Goal: Task Accomplishment & Management: Manage account settings

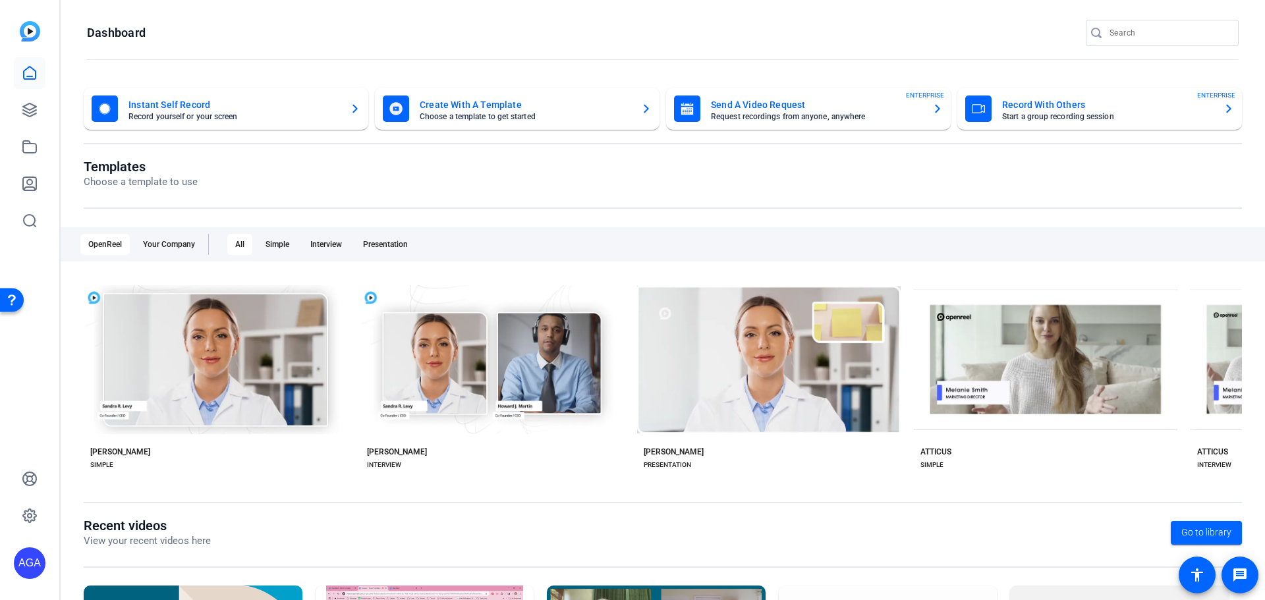
click at [704, 219] on div "Templates Choose a template to use OpenReel Your Company All Simple Interview P…" at bounding box center [663, 338] width 1158 height 359
click at [31, 563] on div "AGA" at bounding box center [30, 563] width 32 height 32
drag, startPoint x: 149, startPoint y: 557, endPoint x: 157, endPoint y: 554, distance: 8.6
click at [149, 557] on div "Axway Inc." at bounding box center [106, 561] width 92 height 13
click at [167, 547] on p "View your recent videos here" at bounding box center [147, 541] width 127 height 15
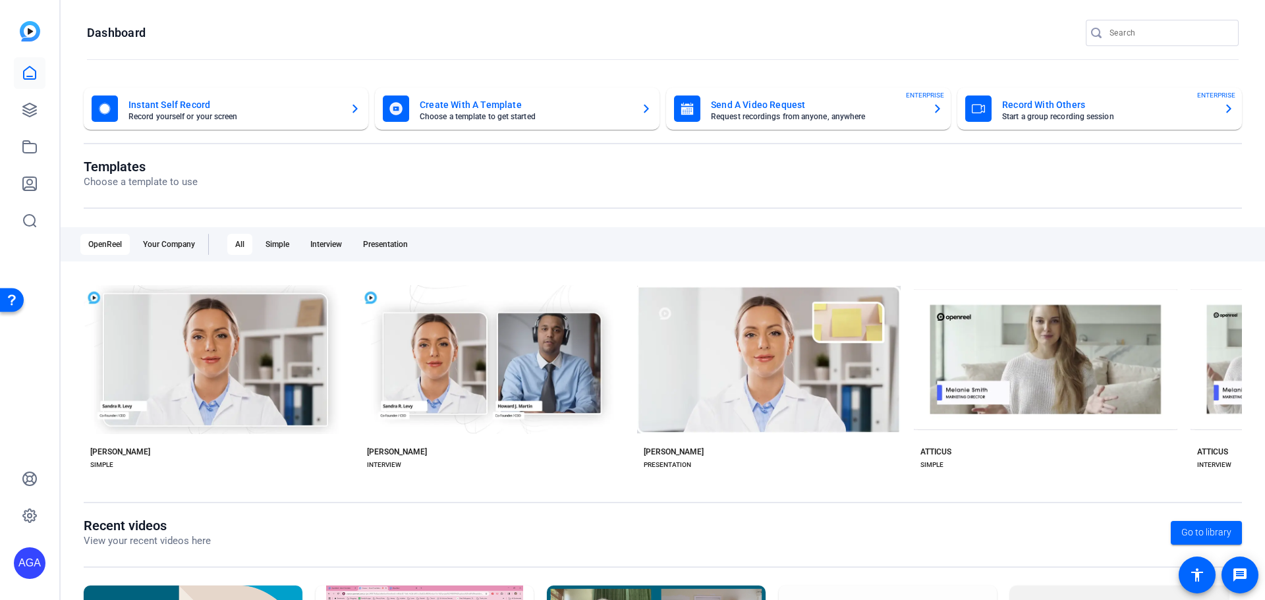
click at [26, 563] on div "AGA" at bounding box center [30, 563] width 32 height 32
click at [173, 543] on mat-icon "logout" at bounding box center [175, 544] width 16 height 16
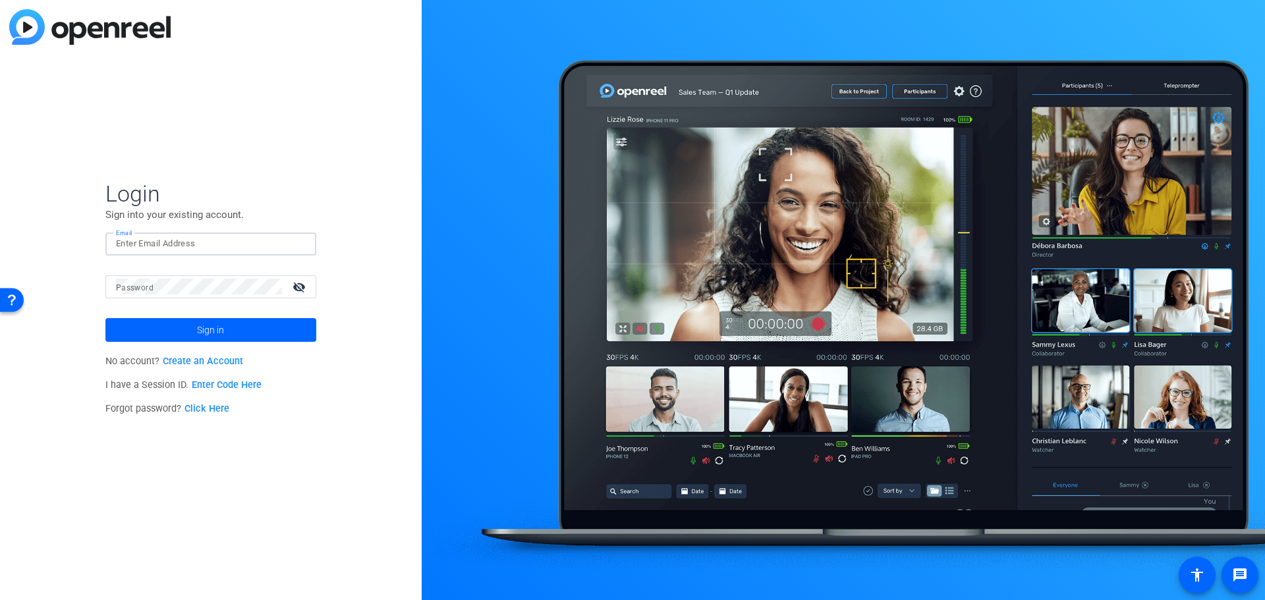
click at [157, 236] on input "Email" at bounding box center [211, 244] width 190 height 16
type input "[EMAIL_ADDRESS][DOMAIN_NAME]"
click at [169, 277] on div at bounding box center [199, 286] width 166 height 23
drag, startPoint x: 0, startPoint y: 371, endPoint x: 0, endPoint y: 383, distance: 12.5
drag, startPoint x: 0, startPoint y: 383, endPoint x: 315, endPoint y: 229, distance: 350.9
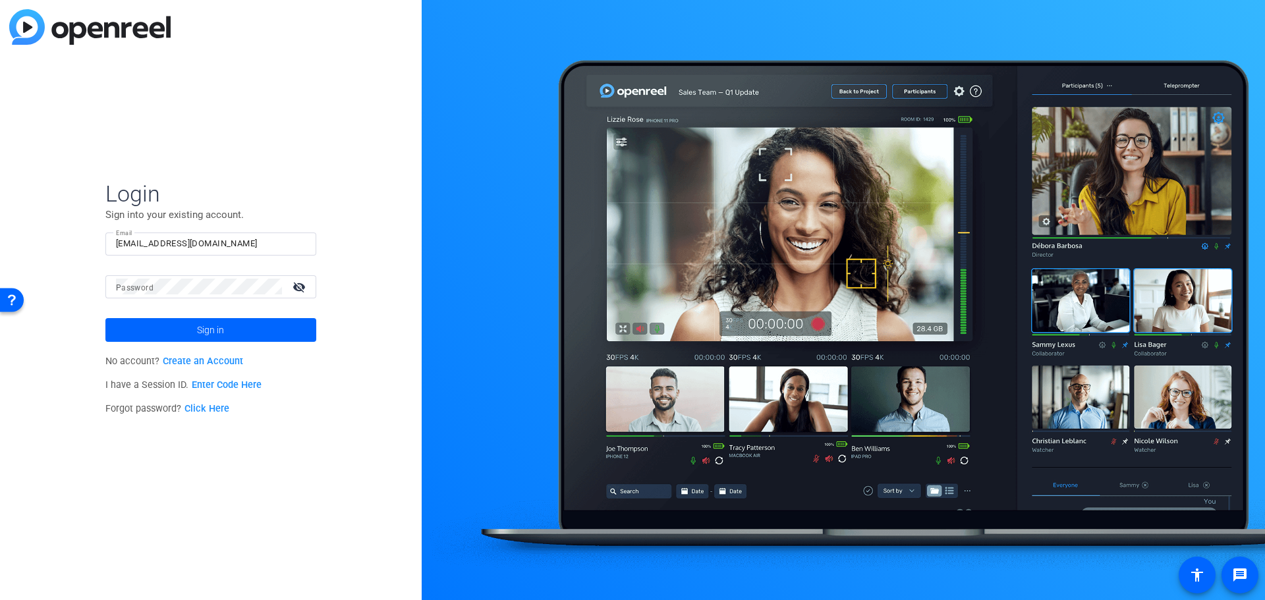
click at [325, 208] on div "Login Sign into your existing account. Email ldefranchi@axway.com Password visi…" at bounding box center [211, 300] width 422 height 600
click at [316, 271] on div "Login Sign into your existing account. Email ldefranchi@axway.com Password visi…" at bounding box center [211, 300] width 422 height 600
click at [294, 287] on mat-icon "visibility_off" at bounding box center [301, 286] width 32 height 19
drag, startPoint x: 298, startPoint y: 285, endPoint x: 290, endPoint y: 291, distance: 9.5
click at [298, 285] on mat-icon "visibility" at bounding box center [301, 286] width 32 height 19
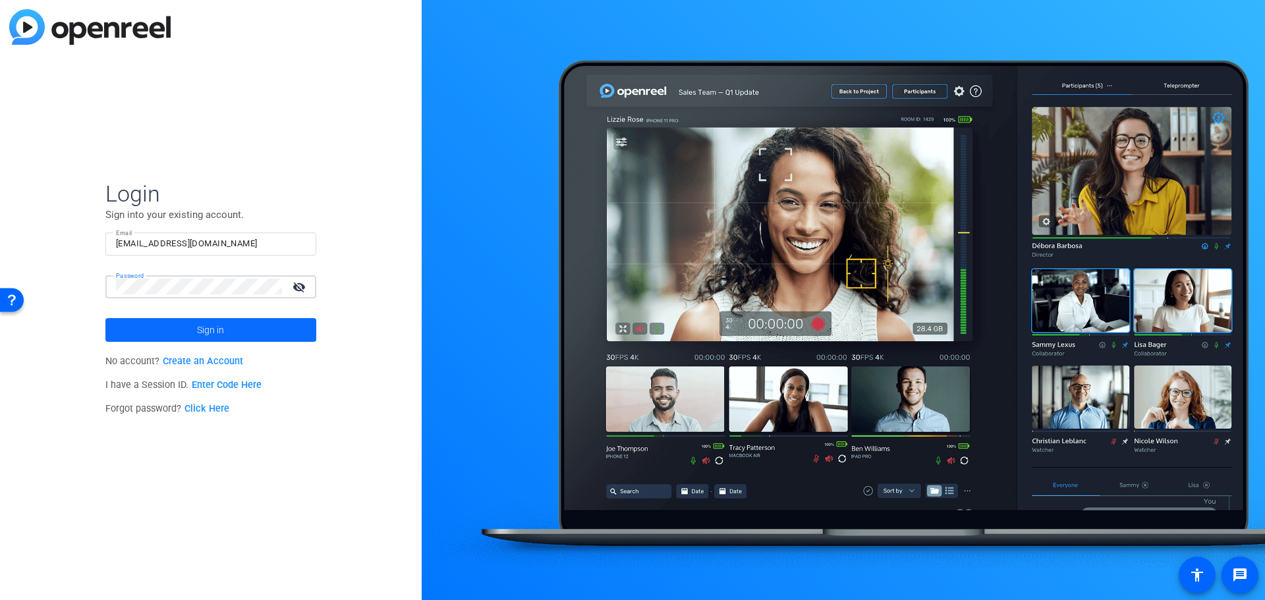
click at [254, 320] on span at bounding box center [210, 330] width 211 height 32
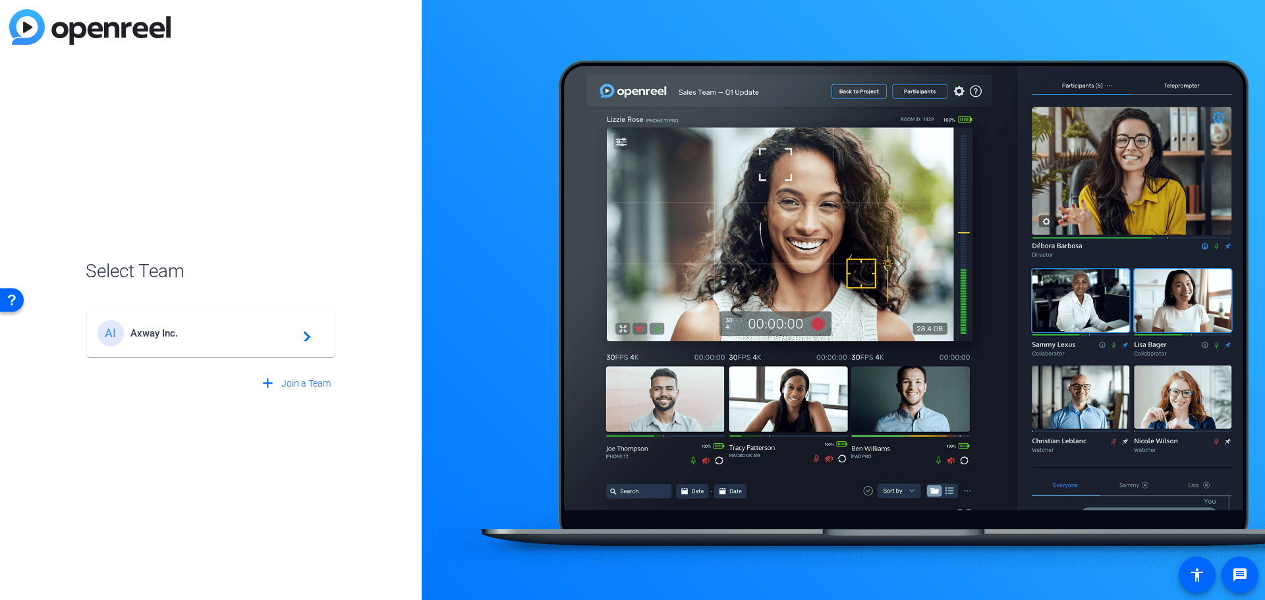
click at [184, 354] on mat-card-content "AI Axway Inc. navigate_next" at bounding box center [211, 333] width 248 height 47
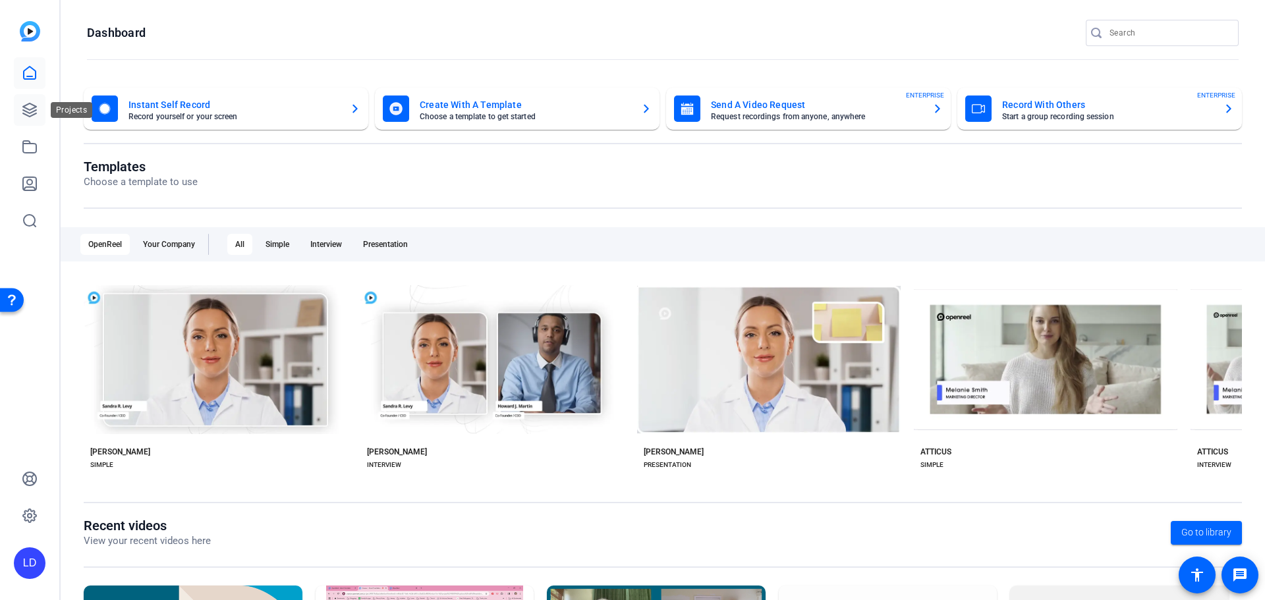
drag, startPoint x: 32, startPoint y: 111, endPoint x: 45, endPoint y: 119, distance: 14.8
click at [32, 111] on icon at bounding box center [29, 109] width 13 height 13
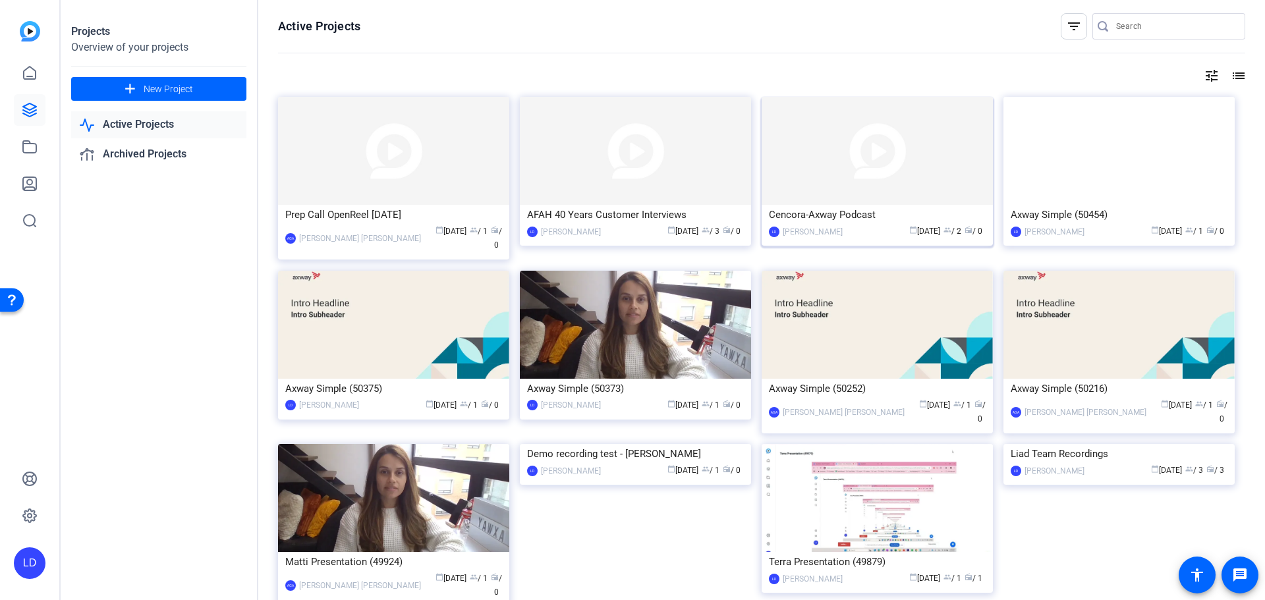
click at [903, 204] on img at bounding box center [877, 151] width 231 height 108
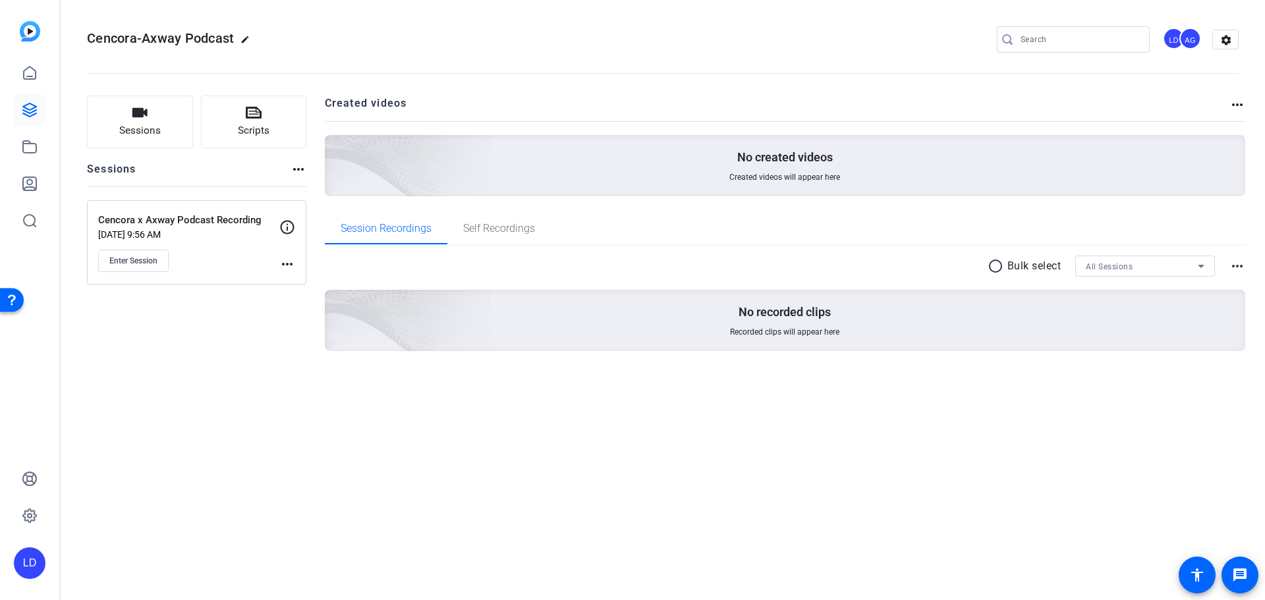
click at [286, 264] on mat-icon "more_horiz" at bounding box center [287, 264] width 16 height 16
click at [128, 273] on div at bounding box center [632, 300] width 1265 height 600
click at [133, 265] on button "Enter Session" at bounding box center [133, 261] width 70 height 22
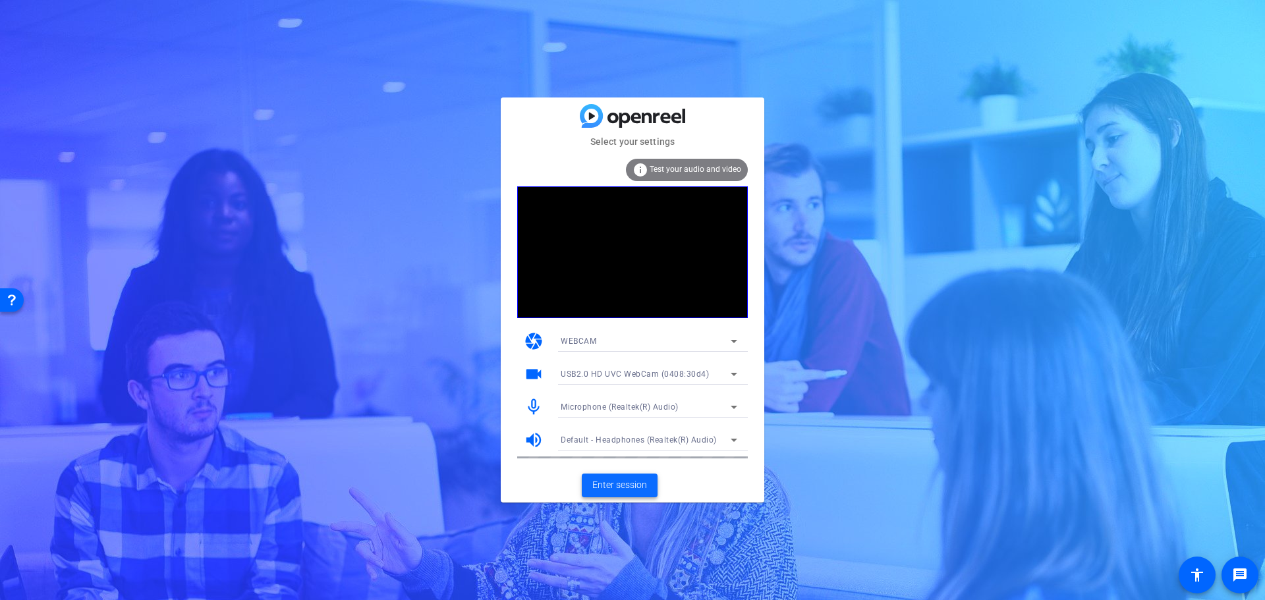
click at [632, 482] on span "Enter session" at bounding box center [619, 485] width 55 height 14
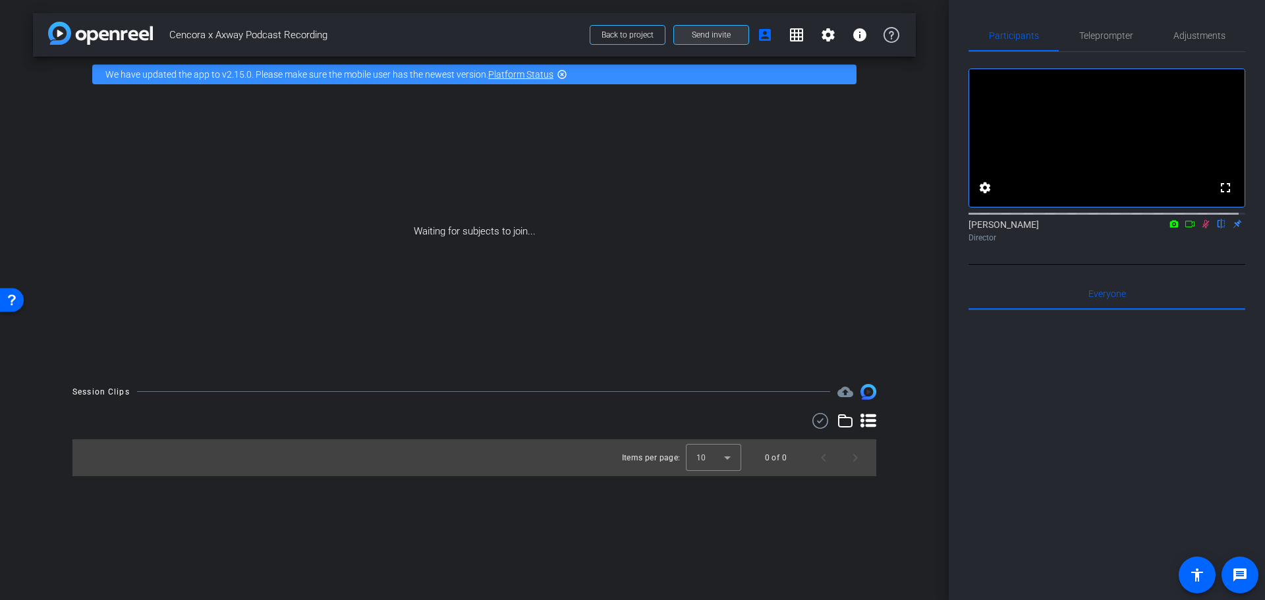
click at [721, 38] on span "Send invite" at bounding box center [711, 35] width 39 height 11
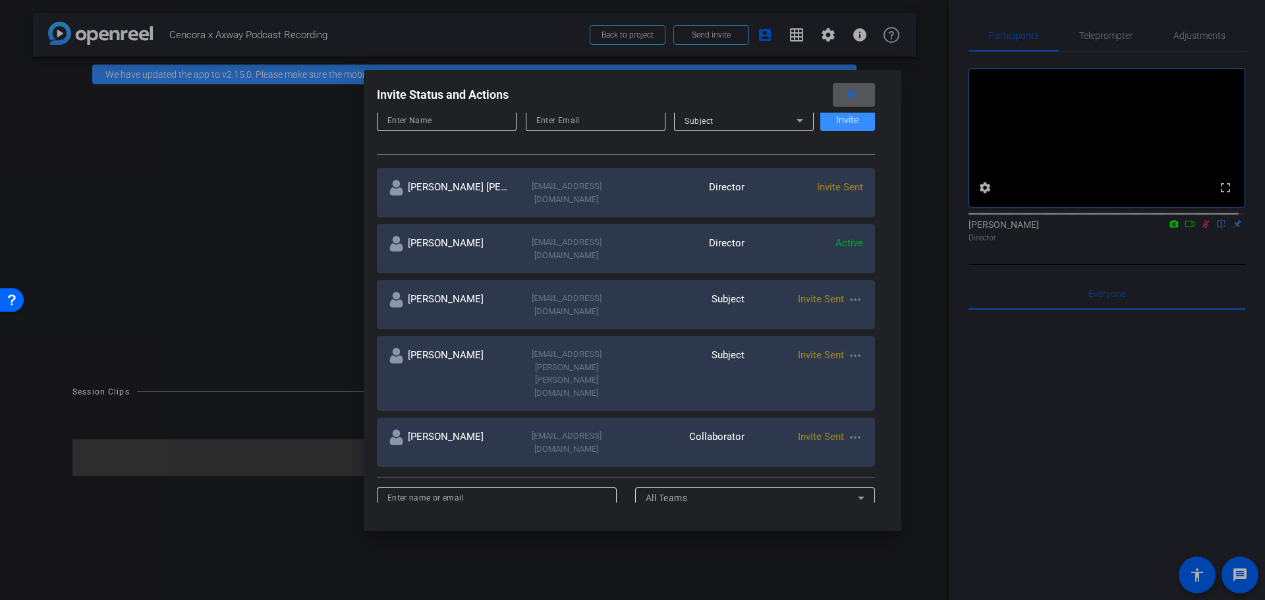
scroll to position [198, 0]
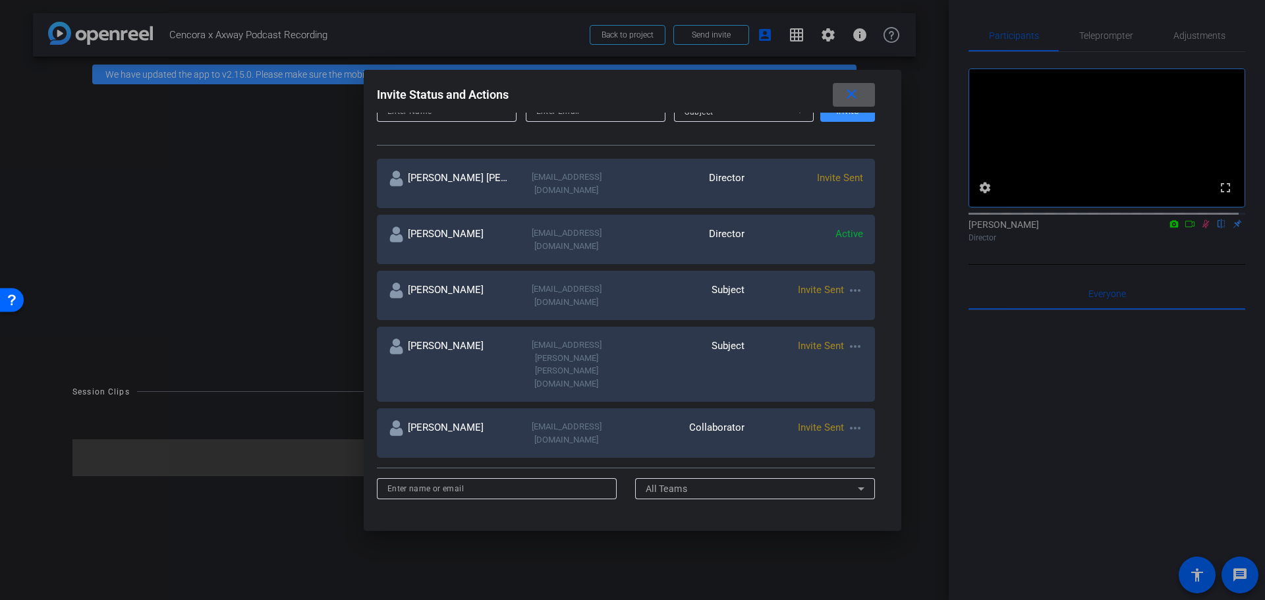
click at [852, 283] on mat-icon "more_horiz" at bounding box center [855, 291] width 16 height 16
click at [872, 305] on span "Re-Send Invite" at bounding box center [903, 307] width 99 height 16
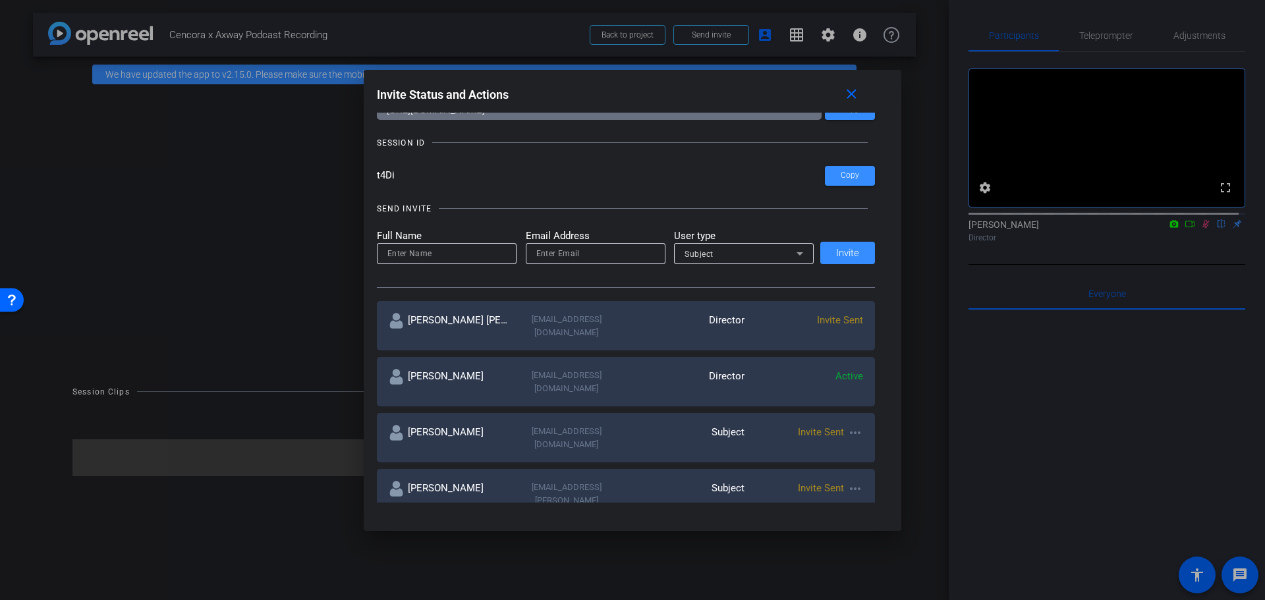
scroll to position [0, 0]
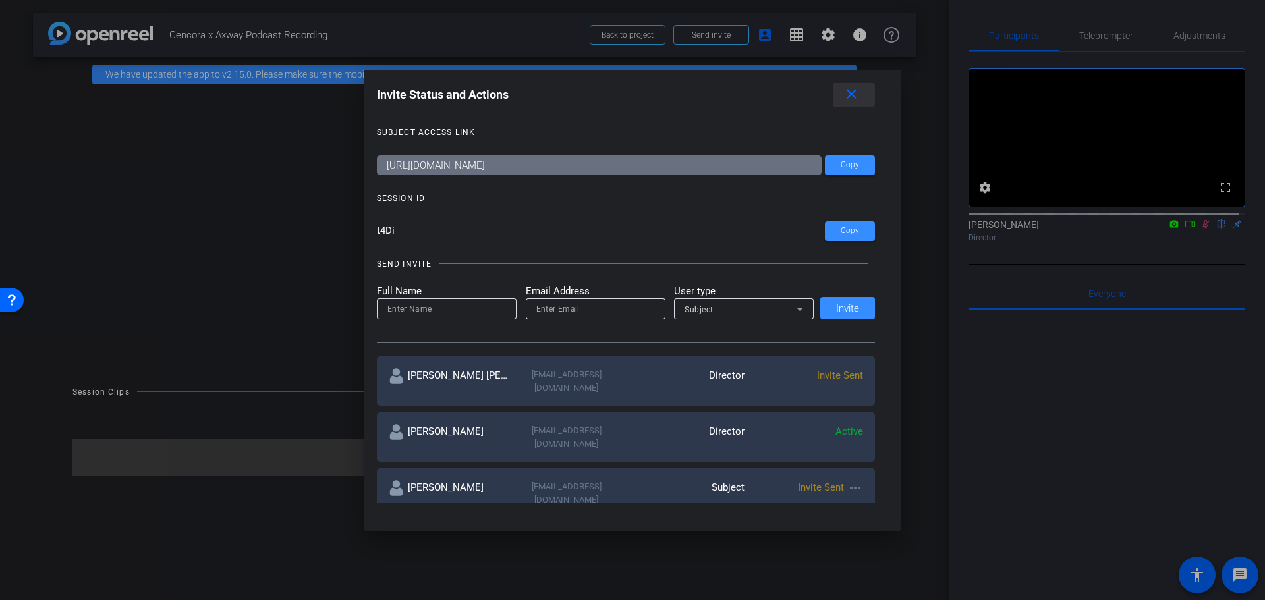
click at [844, 93] on span at bounding box center [854, 95] width 42 height 32
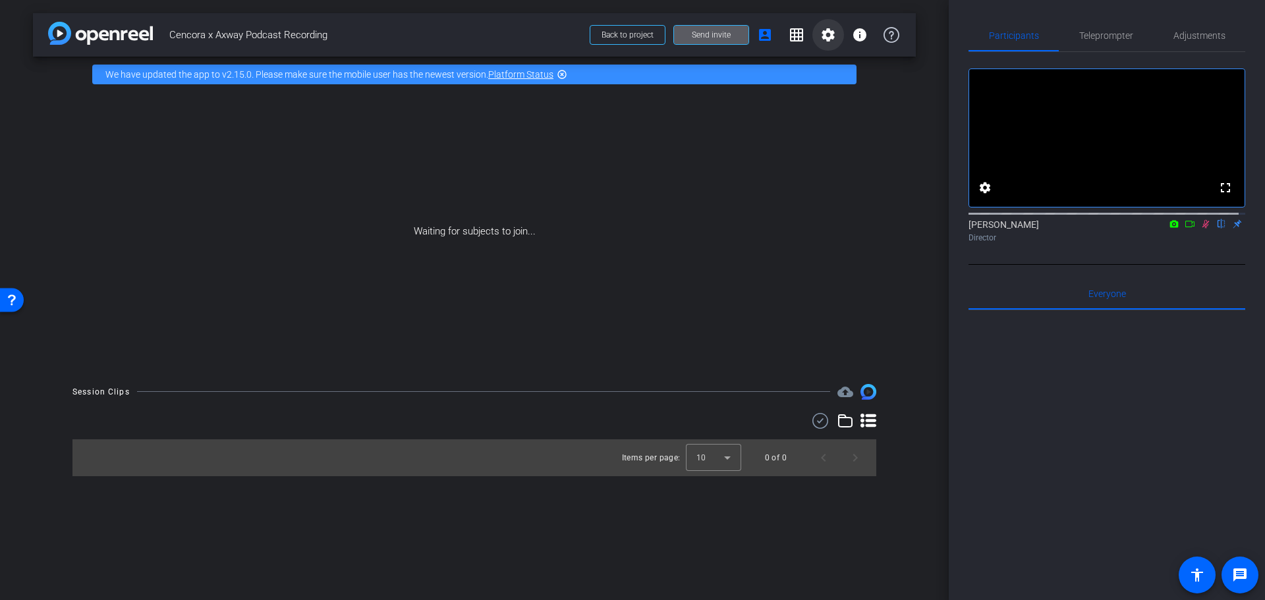
click at [829, 38] on mat-icon "settings" at bounding box center [828, 35] width 16 height 16
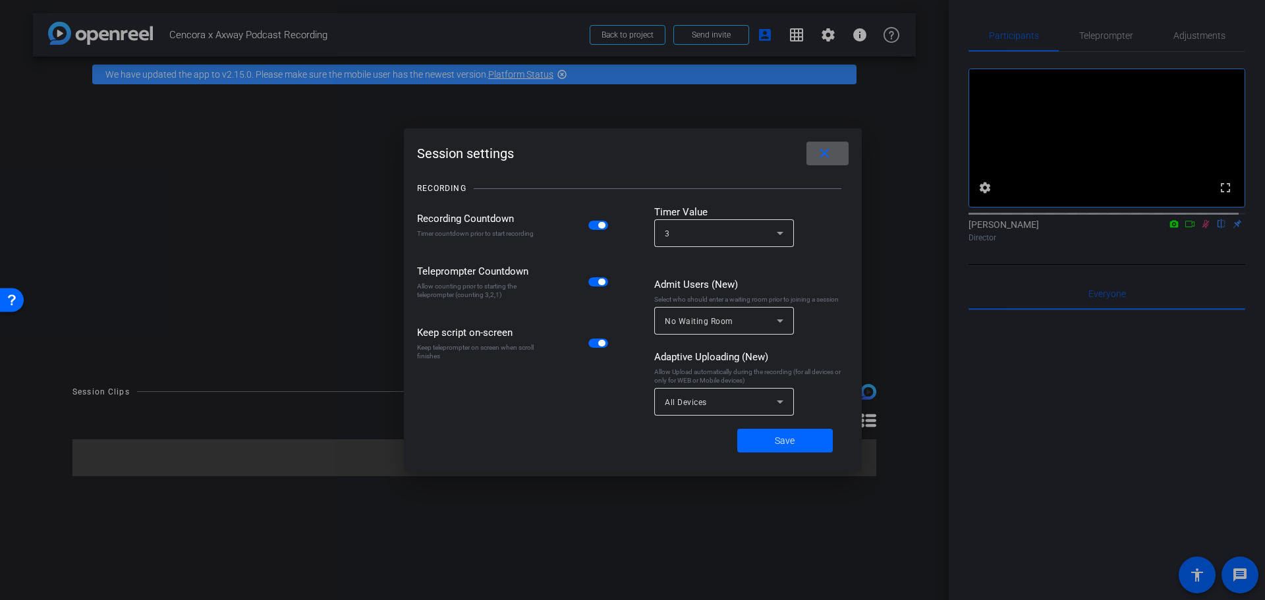
click at [825, 153] on mat-icon "close" at bounding box center [824, 154] width 16 height 16
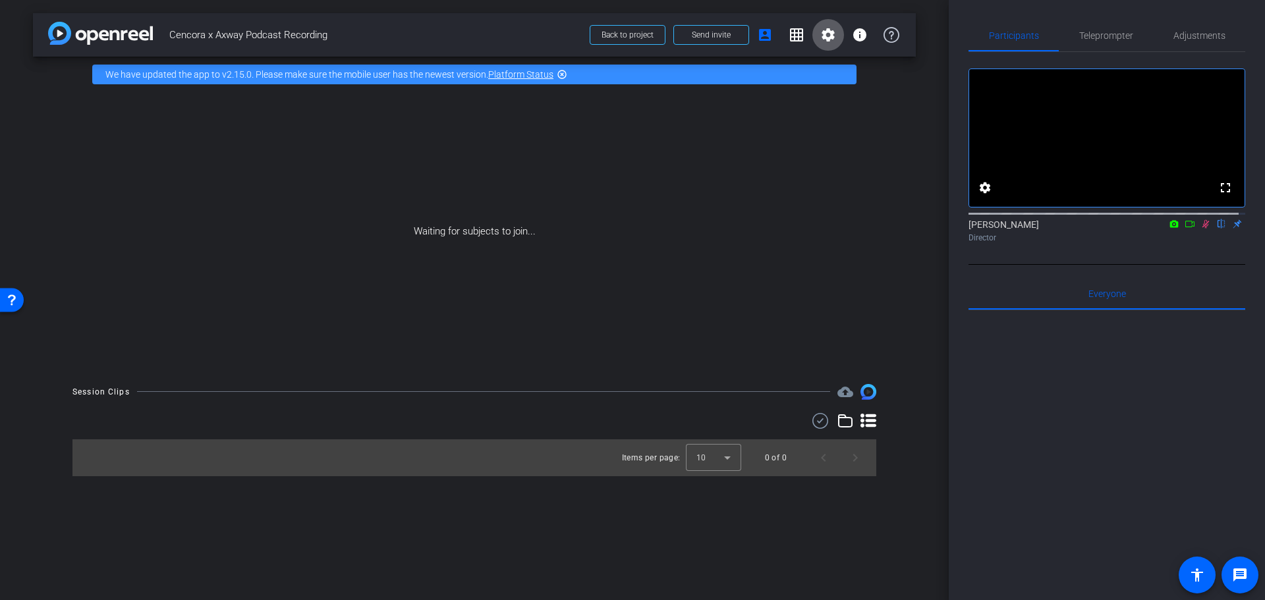
click at [822, 36] on mat-icon "settings" at bounding box center [828, 35] width 16 height 16
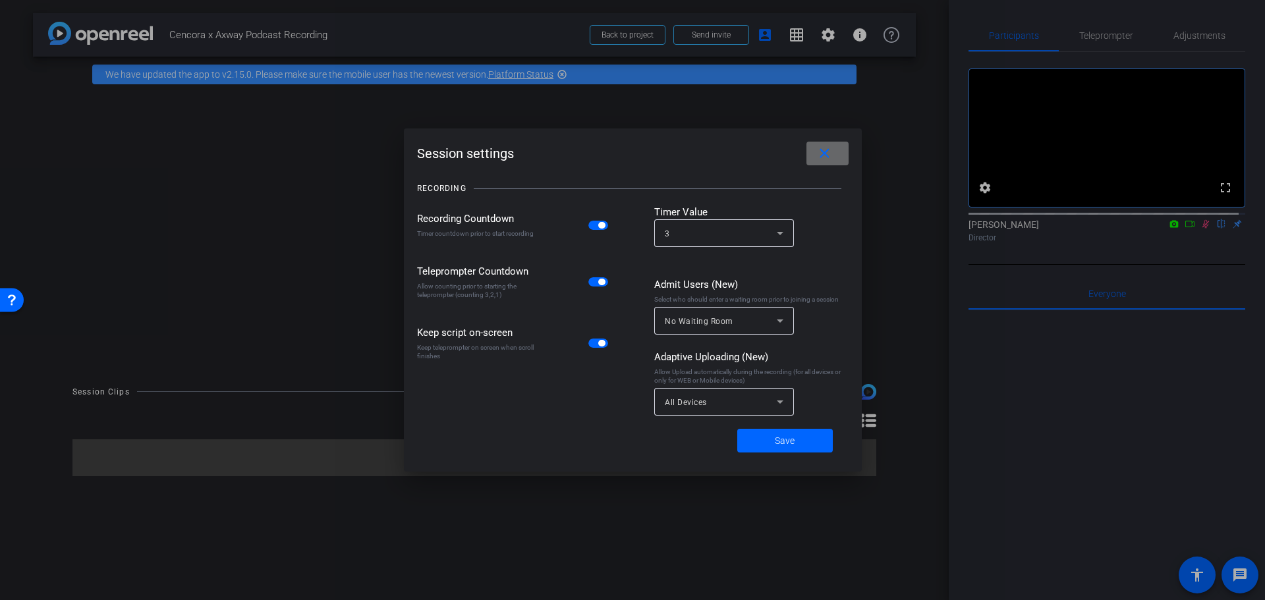
click at [830, 161] on mat-icon "close" at bounding box center [824, 154] width 16 height 16
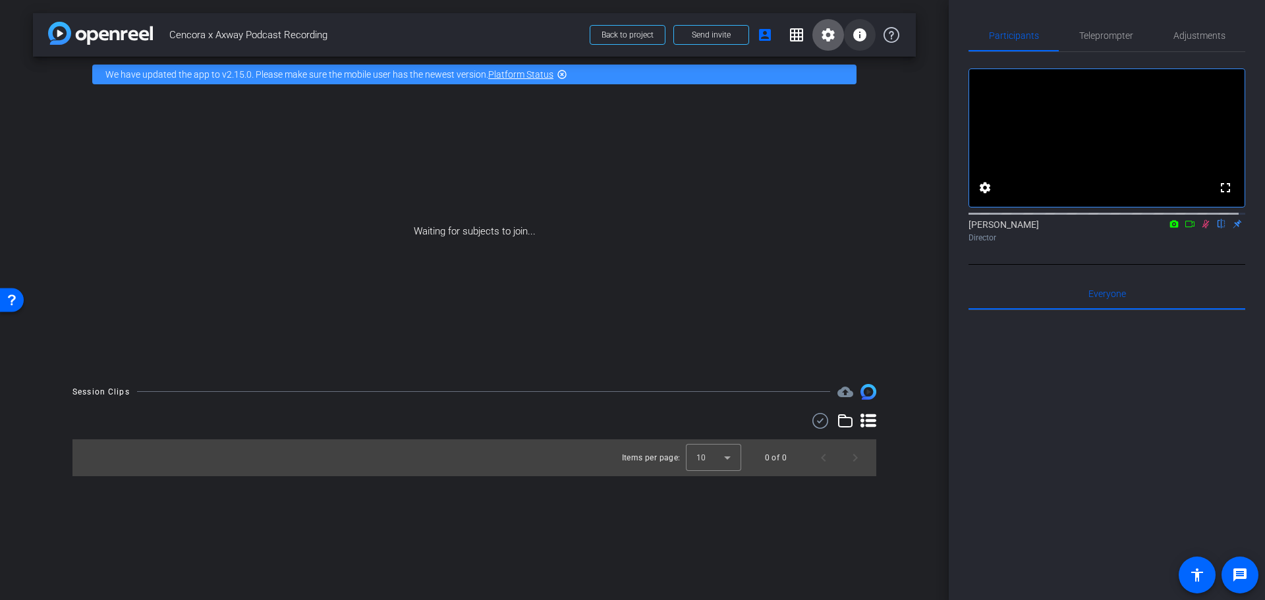
click at [862, 42] on mat-icon "info" at bounding box center [860, 35] width 16 height 16
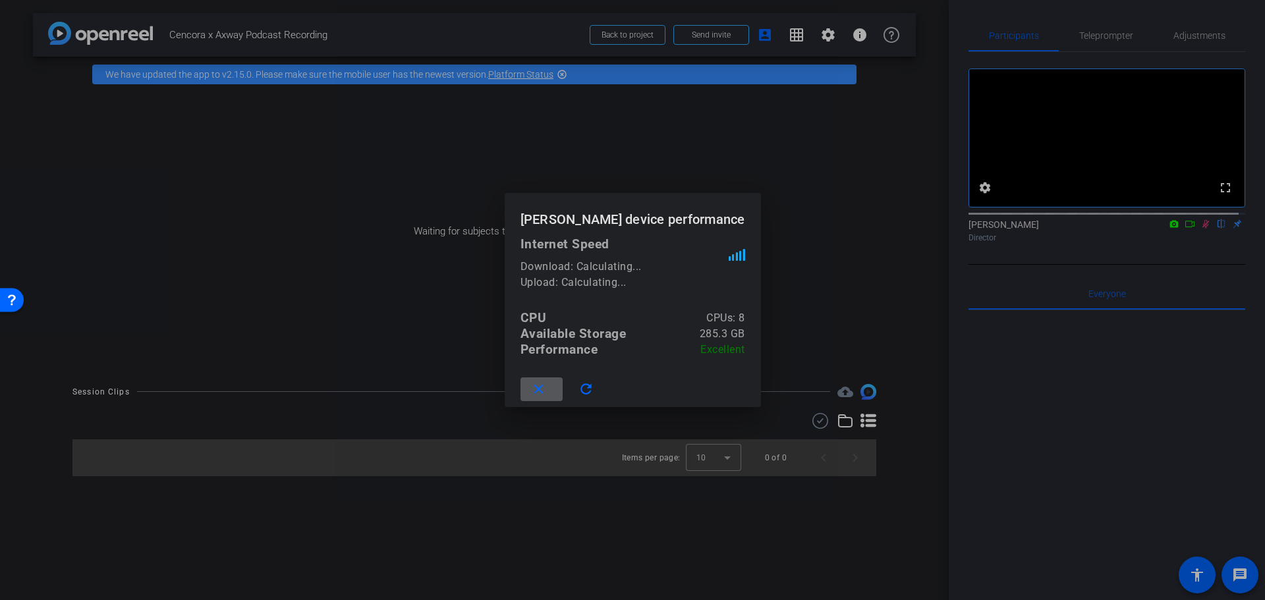
click at [914, 160] on div at bounding box center [632, 300] width 1265 height 600
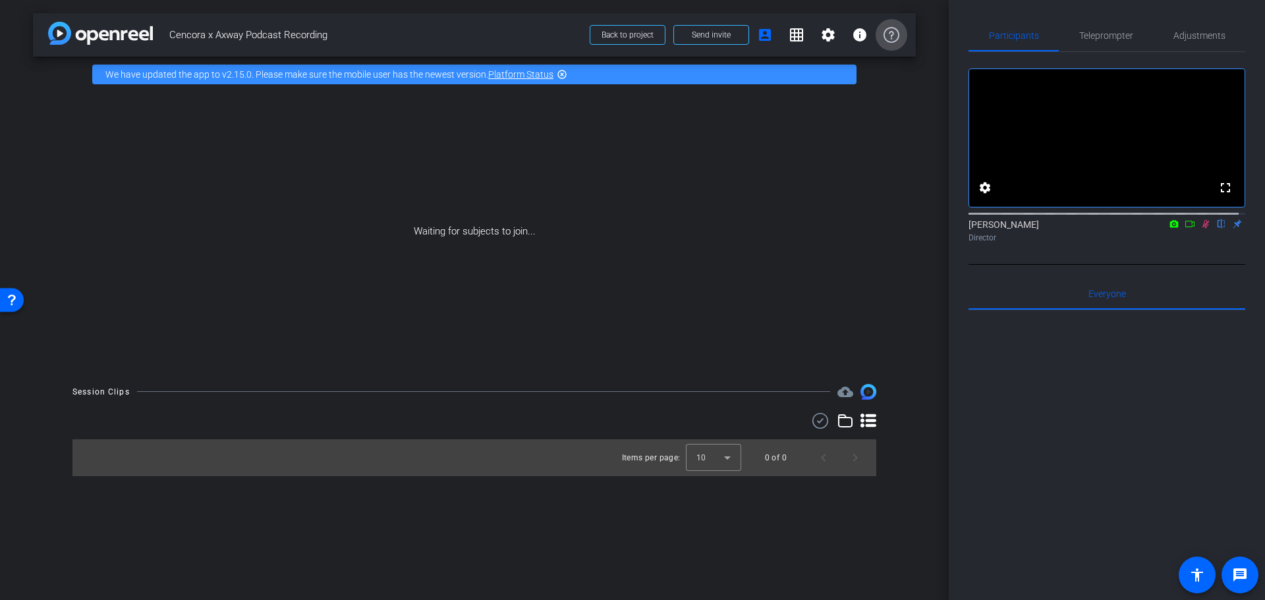
click at [897, 43] on span at bounding box center [892, 35] width 32 height 32
click at [649, 34] on span "Back to project" at bounding box center [627, 34] width 52 height 9
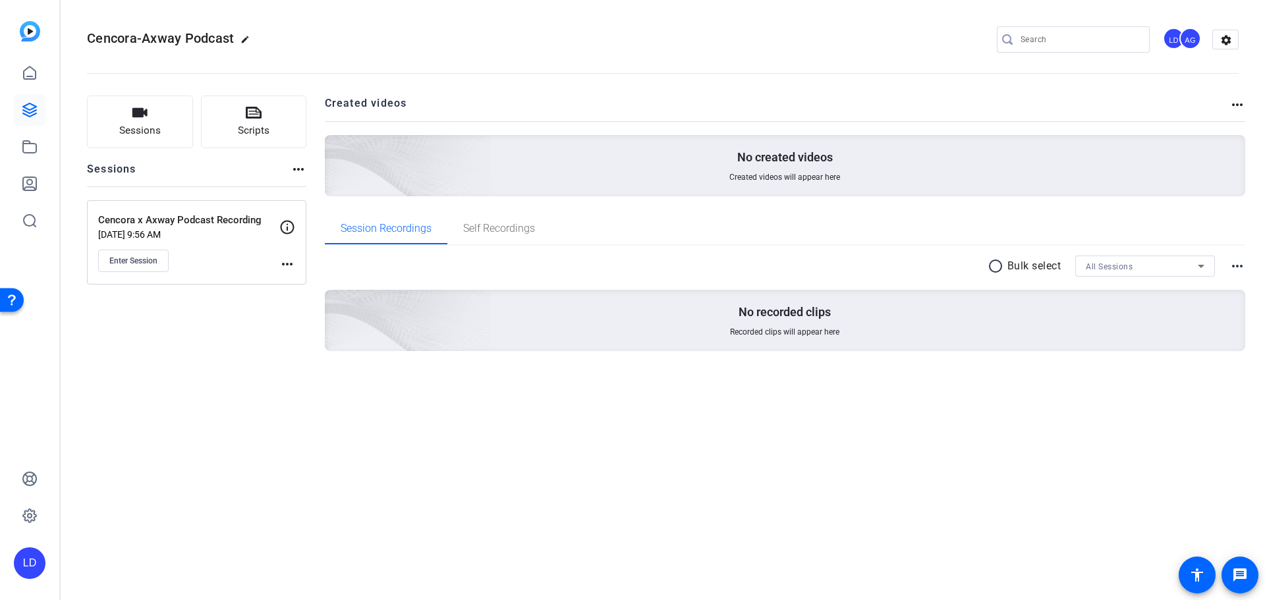
click at [283, 264] on mat-icon "more_horiz" at bounding box center [287, 264] width 16 height 16
click at [287, 225] on div at bounding box center [632, 300] width 1265 height 600
click at [289, 224] on icon at bounding box center [287, 227] width 16 height 16
click at [293, 227] on icon at bounding box center [287, 227] width 16 height 16
click at [287, 267] on mat-icon "more_horiz" at bounding box center [287, 264] width 16 height 16
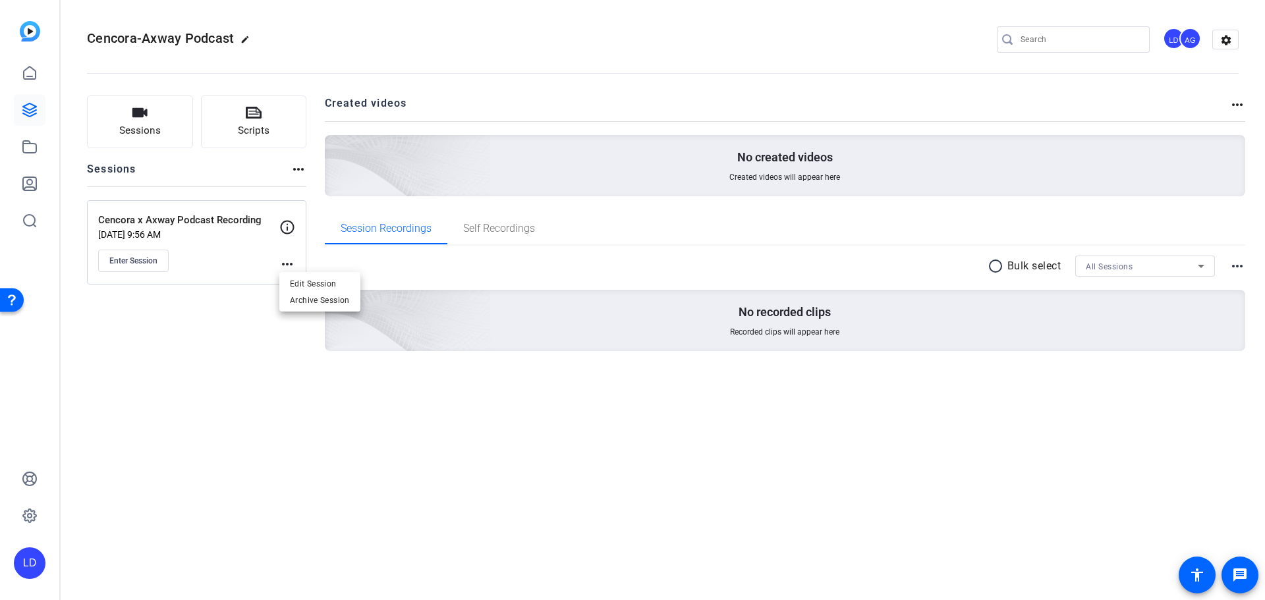
click at [294, 424] on div at bounding box center [632, 300] width 1265 height 600
click at [153, 265] on span "Enter Session" at bounding box center [133, 261] width 48 height 11
click at [163, 225] on p "Cencora x Axway Podcast Recording" at bounding box center [188, 220] width 181 height 15
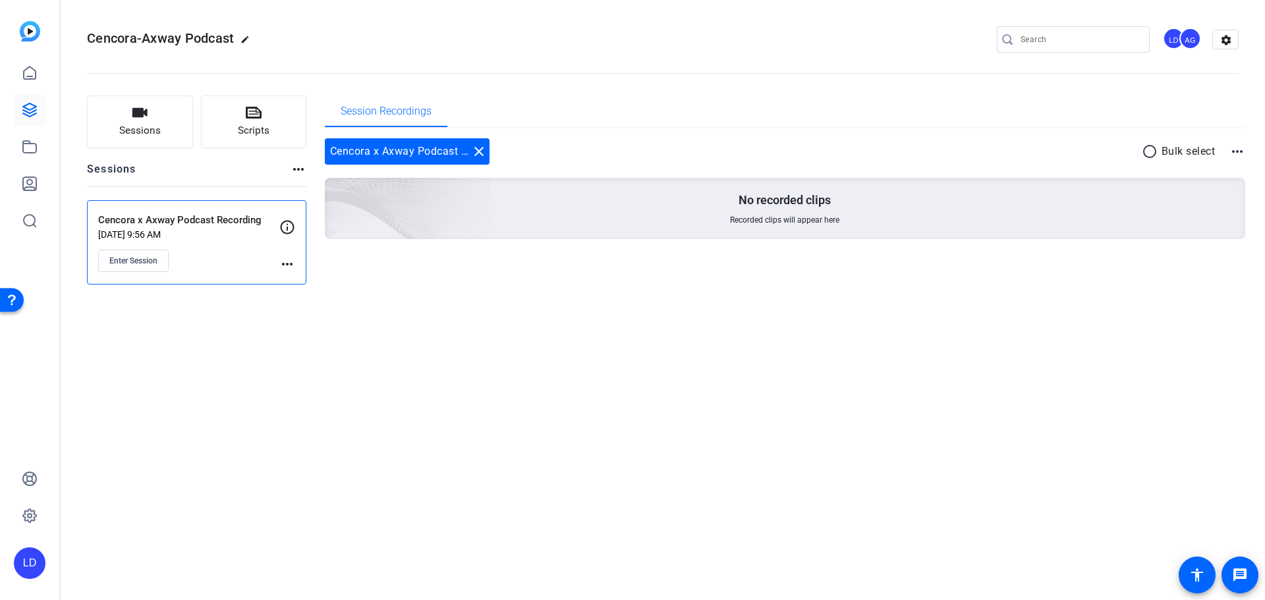
click at [153, 238] on p "Sep 12, 2025 @ 9:56 AM" at bounding box center [188, 234] width 181 height 11
click at [294, 265] on mat-icon "more_horiz" at bounding box center [287, 264] width 16 height 16
click at [288, 279] on button "Edit Session" at bounding box center [319, 283] width 81 height 16
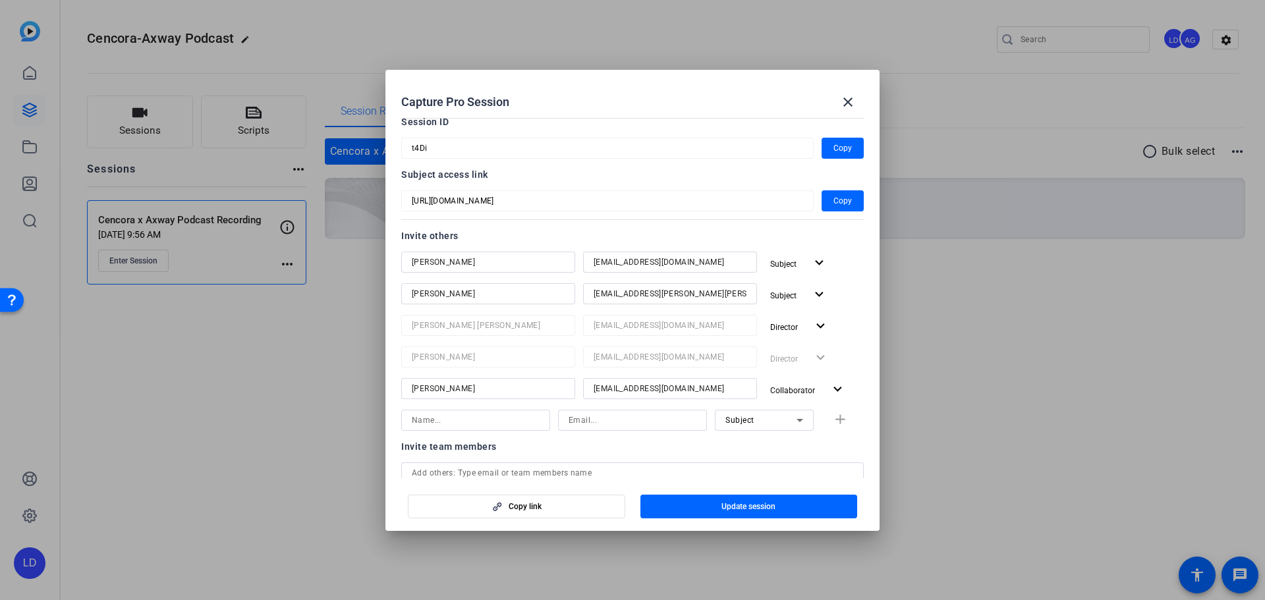
scroll to position [55, 0]
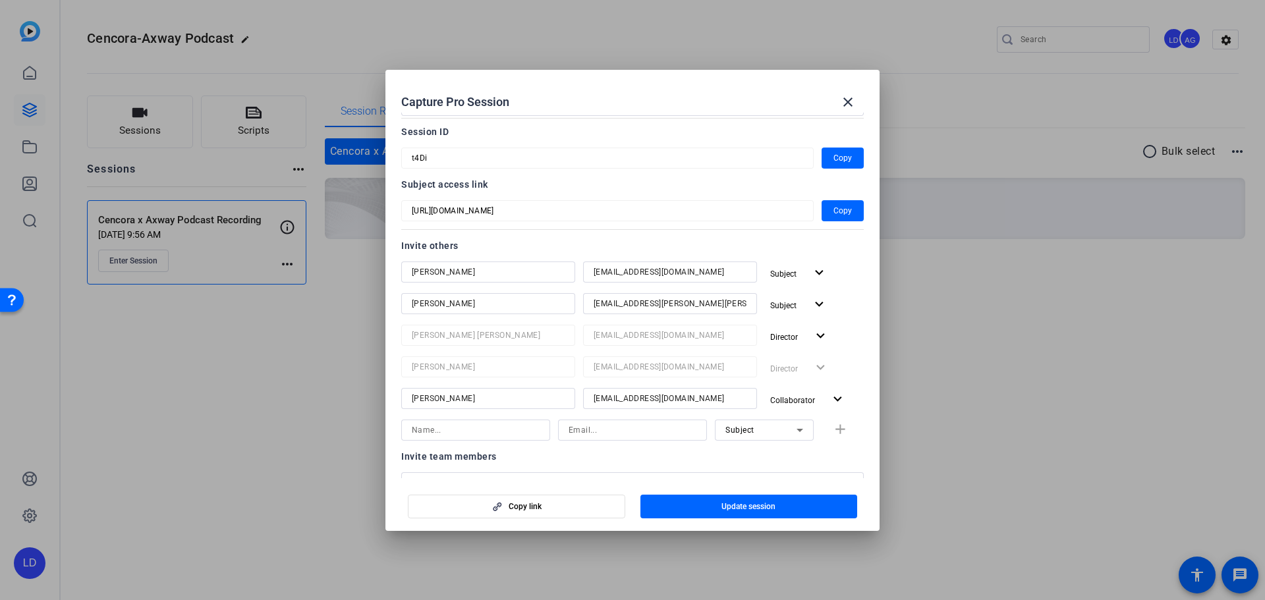
click at [478, 268] on input "Atul Thombare" at bounding box center [488, 272] width 153 height 16
drag, startPoint x: 491, startPoint y: 267, endPoint x: 363, endPoint y: 271, distance: 128.5
click at [363, 271] on div "Capture Pro Session close Session name Advanced settings Cencora x Axway Podcas…" at bounding box center [632, 300] width 1265 height 600
drag, startPoint x: 684, startPoint y: 270, endPoint x: 481, endPoint y: 268, distance: 203.6
click at [481, 267] on div "Atul Thombare athombare@axway.com Subject expand_more" at bounding box center [632, 274] width 462 height 24
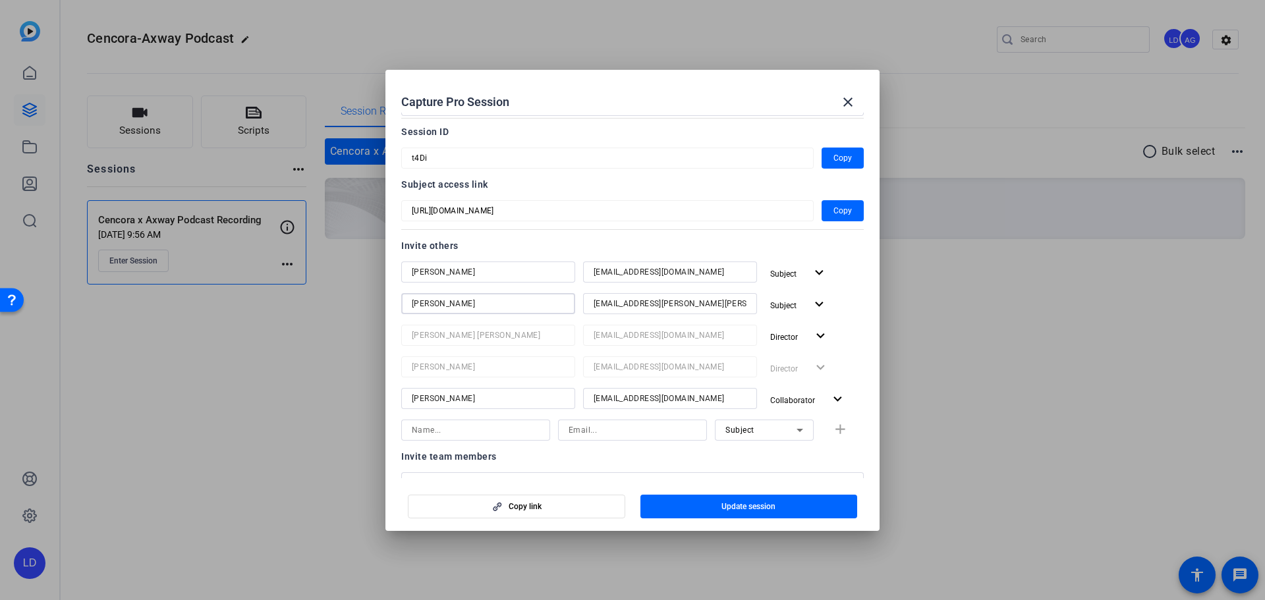
click at [476, 311] on input "Tarun Nohria" at bounding box center [488, 304] width 153 height 16
drag, startPoint x: 459, startPoint y: 299, endPoint x: 383, endPoint y: 300, distance: 75.8
click at [383, 300] on div "Capture Pro Session close Session name Advanced settings Cencora x Axway Podcas…" at bounding box center [632, 300] width 1265 height 600
drag, startPoint x: 699, startPoint y: 304, endPoint x: 501, endPoint y: 319, distance: 198.9
click at [499, 313] on div "Tarun Nohria Tarun.Nohria@cencora.com Subject expand_more" at bounding box center [632, 305] width 462 height 24
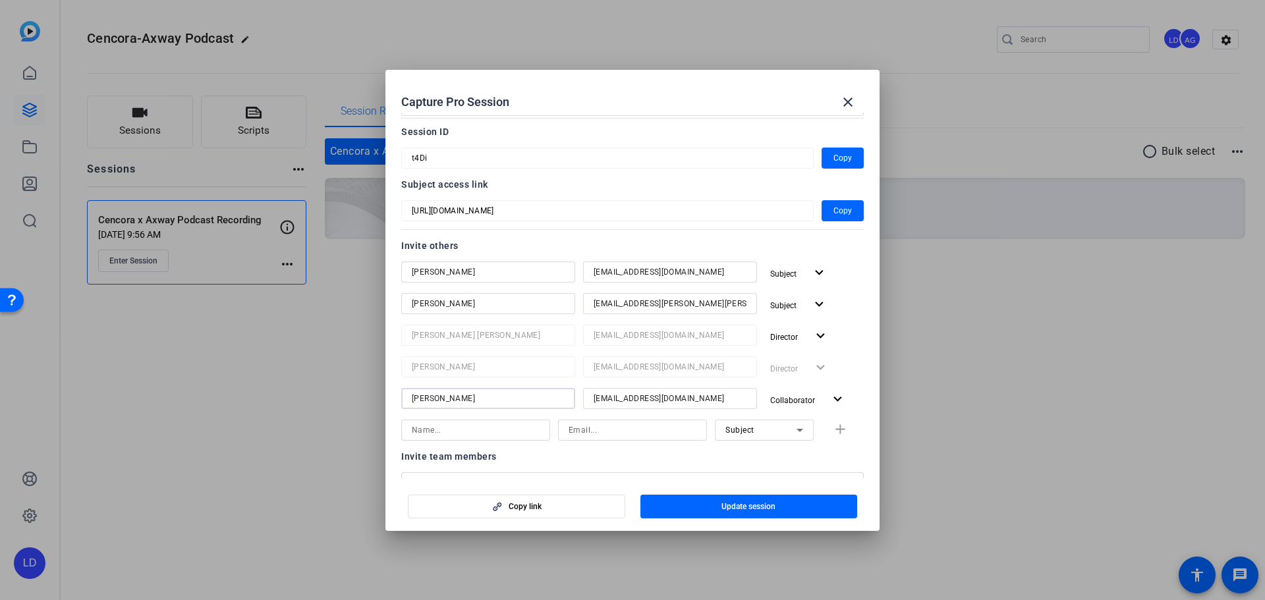
drag, startPoint x: 479, startPoint y: 399, endPoint x: 366, endPoint y: 404, distance: 113.4
click at [366, 403] on div "Capture Pro Session close Session name Advanced settings Cencora x Axway Podcas…" at bounding box center [632, 300] width 1265 height 600
drag, startPoint x: 667, startPoint y: 397, endPoint x: 539, endPoint y: 406, distance: 128.7
click at [539, 406] on div "Sonja Baro sbaro@axway.com Collaborator expand_more" at bounding box center [632, 400] width 462 height 24
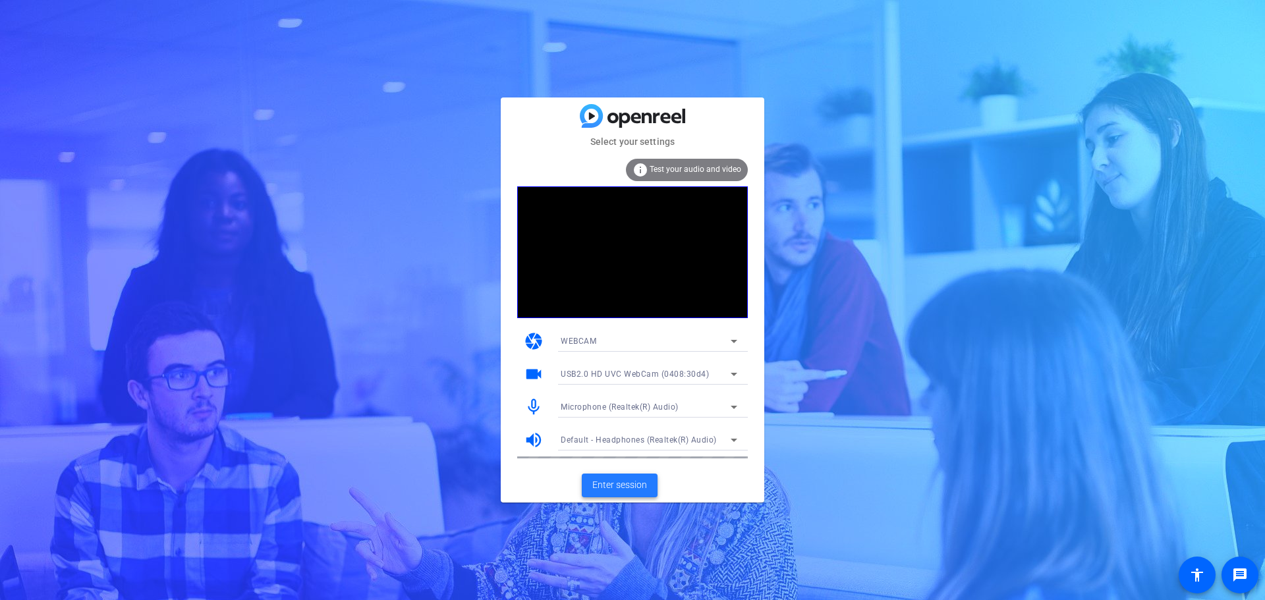
click at [632, 480] on span "Enter session" at bounding box center [619, 485] width 55 height 14
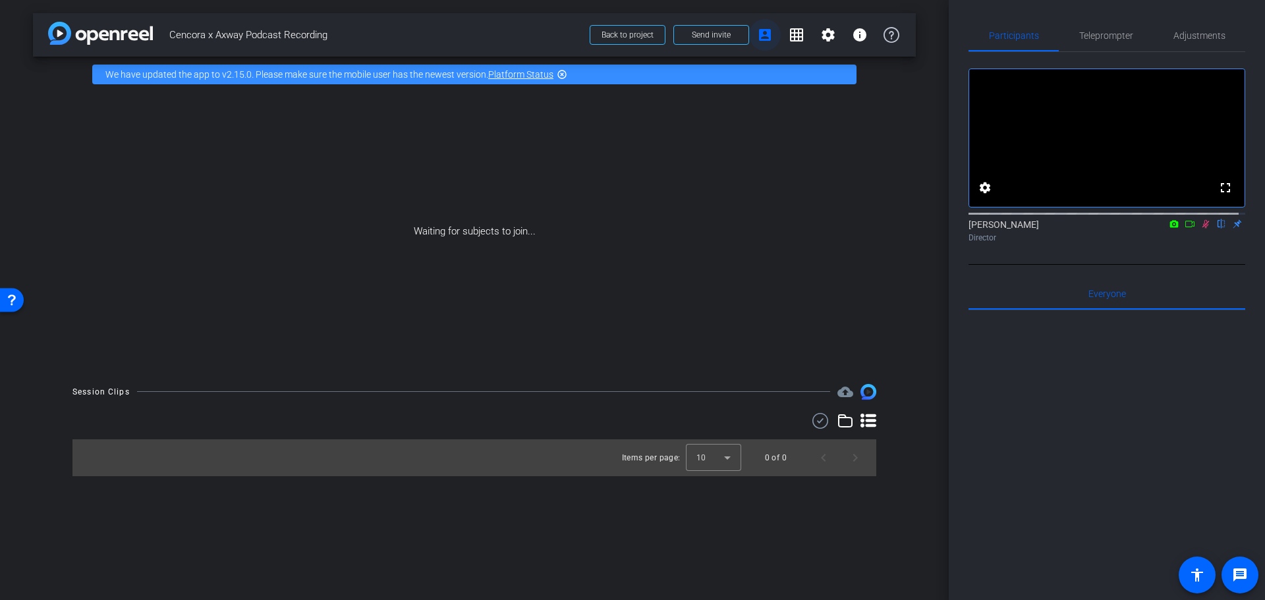
click at [777, 36] on span at bounding box center [765, 35] width 32 height 32
click at [760, 28] on mat-icon "account_box" at bounding box center [765, 35] width 16 height 16
click at [841, 42] on span at bounding box center [828, 35] width 32 height 32
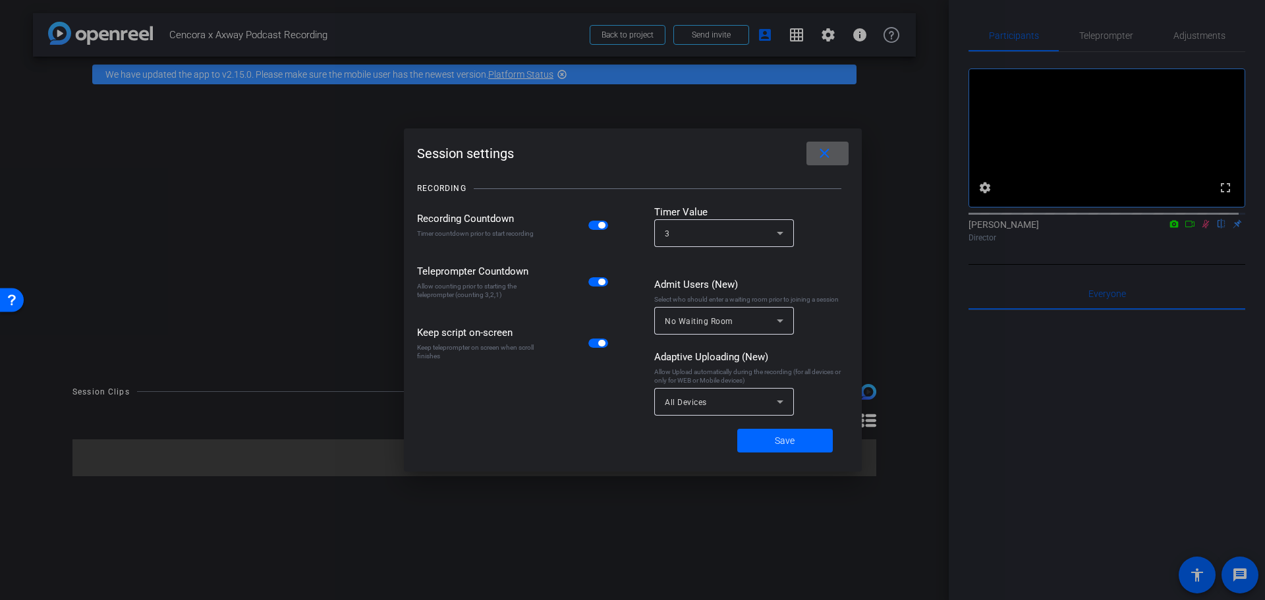
click at [825, 154] on mat-icon "close" at bounding box center [824, 154] width 16 height 16
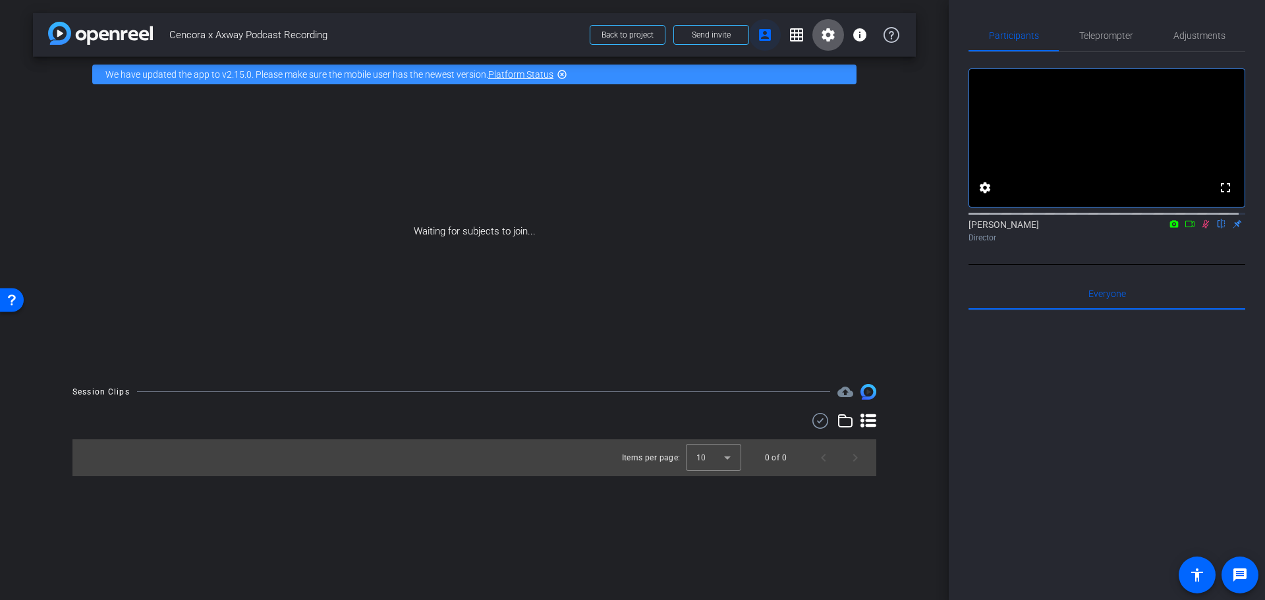
click at [758, 31] on mat-icon "account_box" at bounding box center [765, 35] width 16 height 16
click at [738, 32] on span at bounding box center [711, 35] width 74 height 32
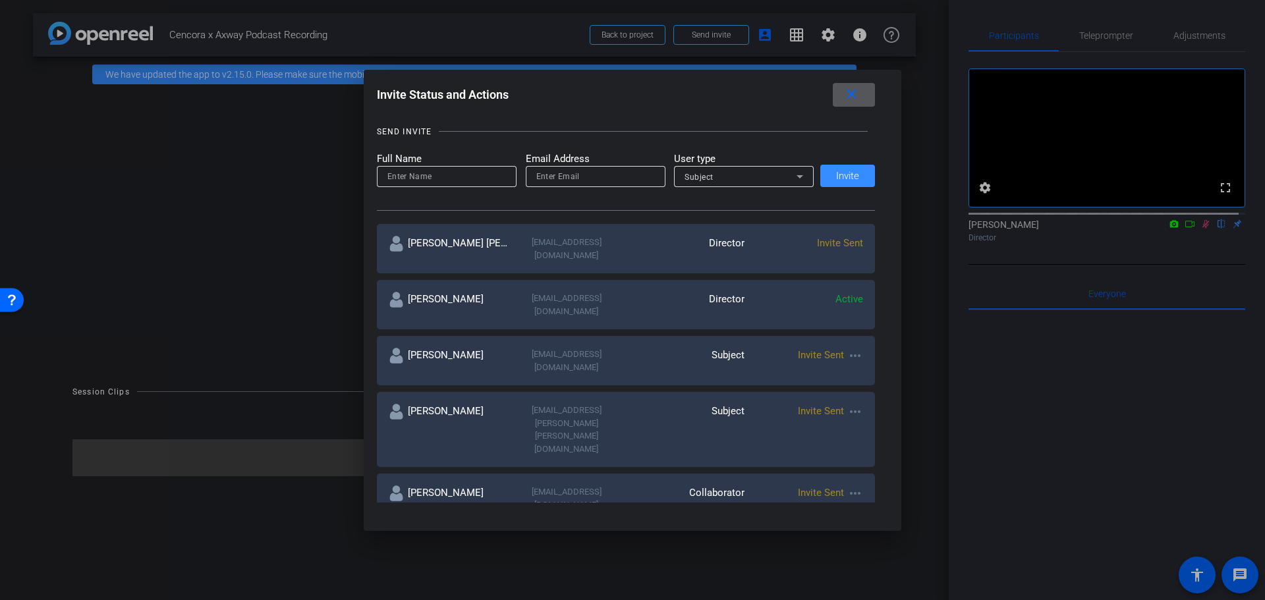
scroll to position [132, 0]
click at [854, 98] on mat-icon "close" at bounding box center [851, 94] width 16 height 16
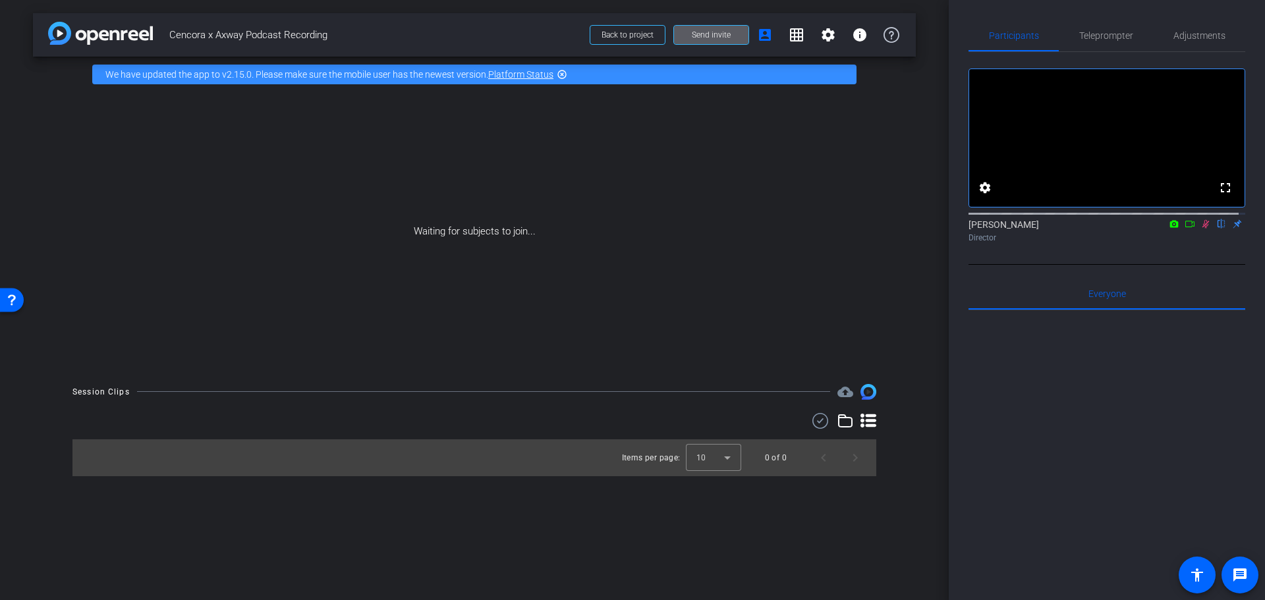
click at [895, 118] on div "Waiting for subjects to join..." at bounding box center [474, 231] width 883 height 279
click at [641, 17] on div "arrow_back Cencora x Axway Podcast Recording Back to project Send invite accoun…" at bounding box center [474, 34] width 883 height 43
click at [647, 28] on span at bounding box center [627, 35] width 74 height 32
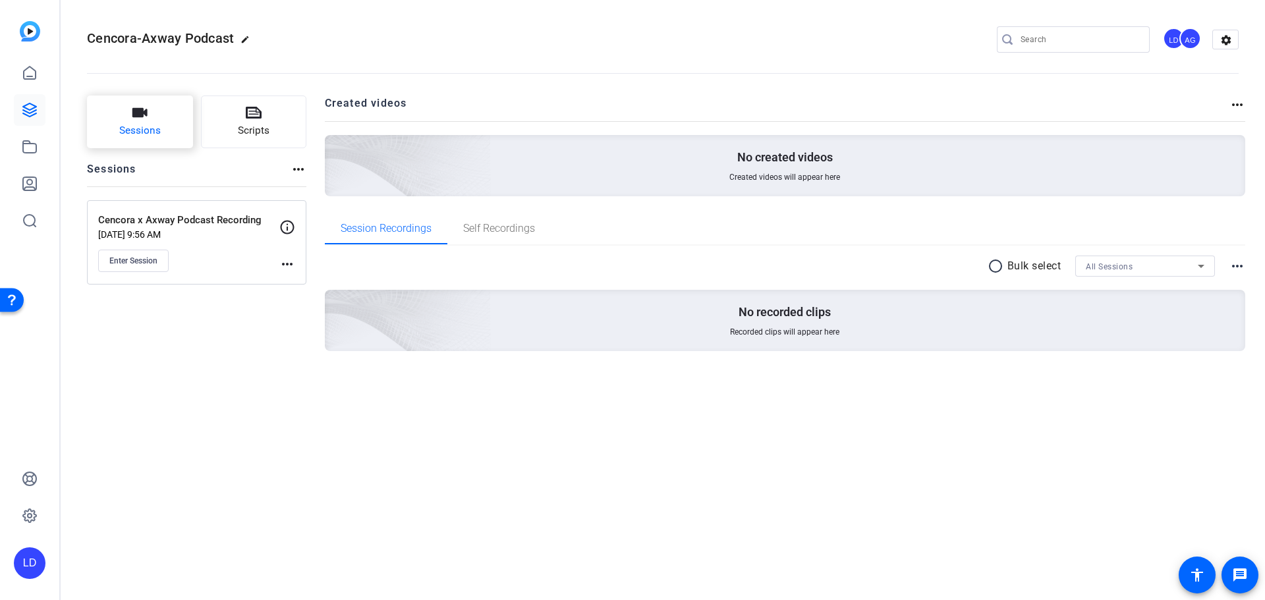
click at [158, 133] on span "Sessions" at bounding box center [140, 130] width 42 height 15
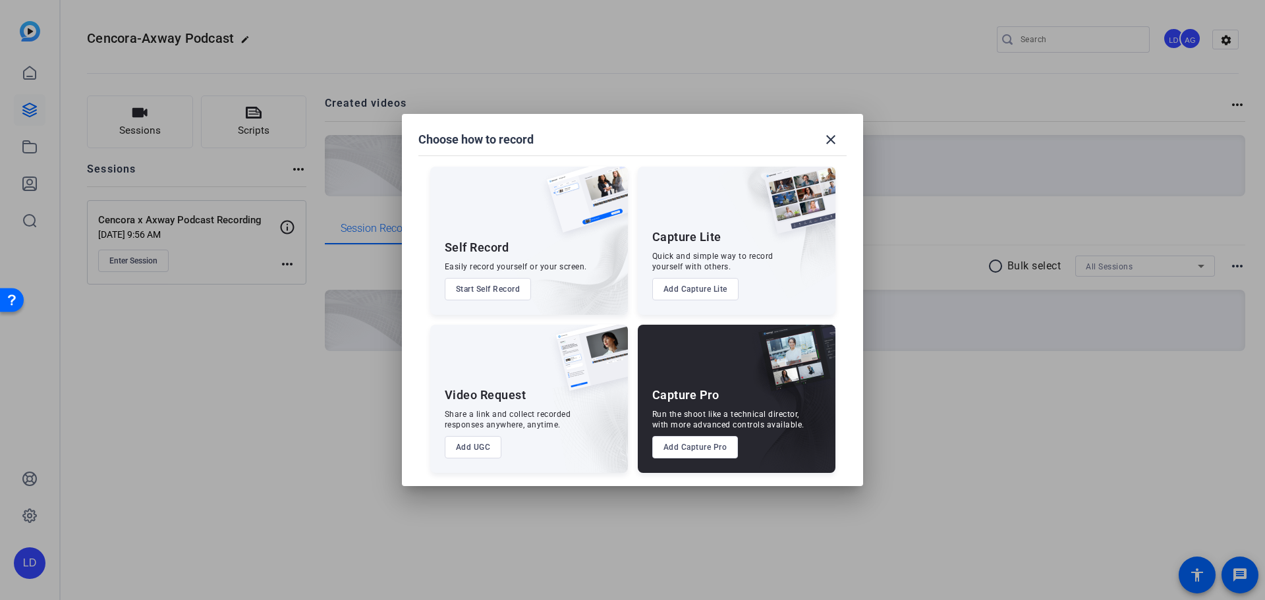
click at [677, 442] on button "Add Capture Pro" at bounding box center [695, 447] width 86 height 22
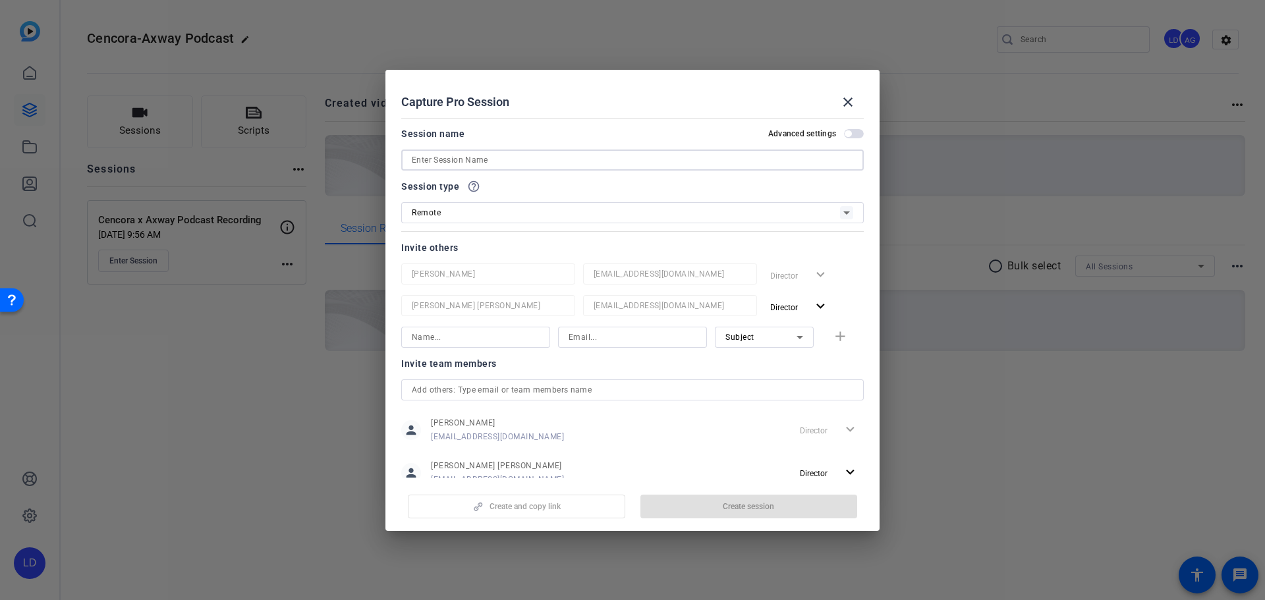
click at [447, 166] on input at bounding box center [632, 160] width 441 height 16
click at [456, 159] on input at bounding box center [632, 160] width 441 height 16
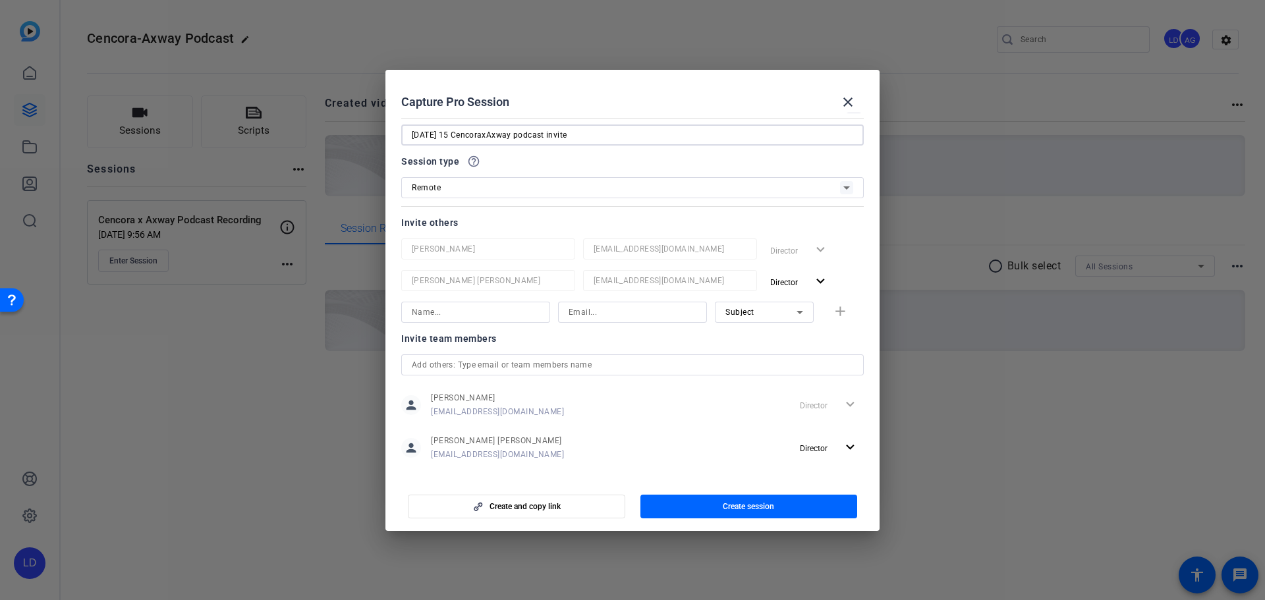
scroll to position [39, 0]
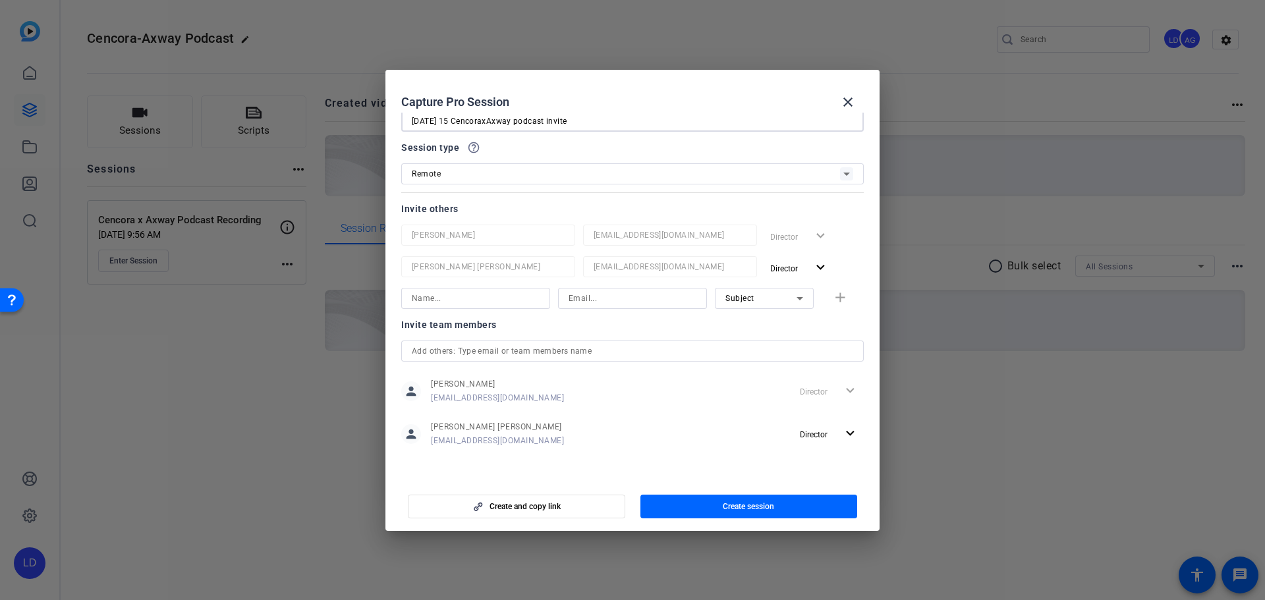
type input "Monday 15 CencoraxAxway podcast invite"
click at [474, 307] on div at bounding box center [476, 298] width 128 height 21
click at [481, 298] on input at bounding box center [476, 299] width 128 height 16
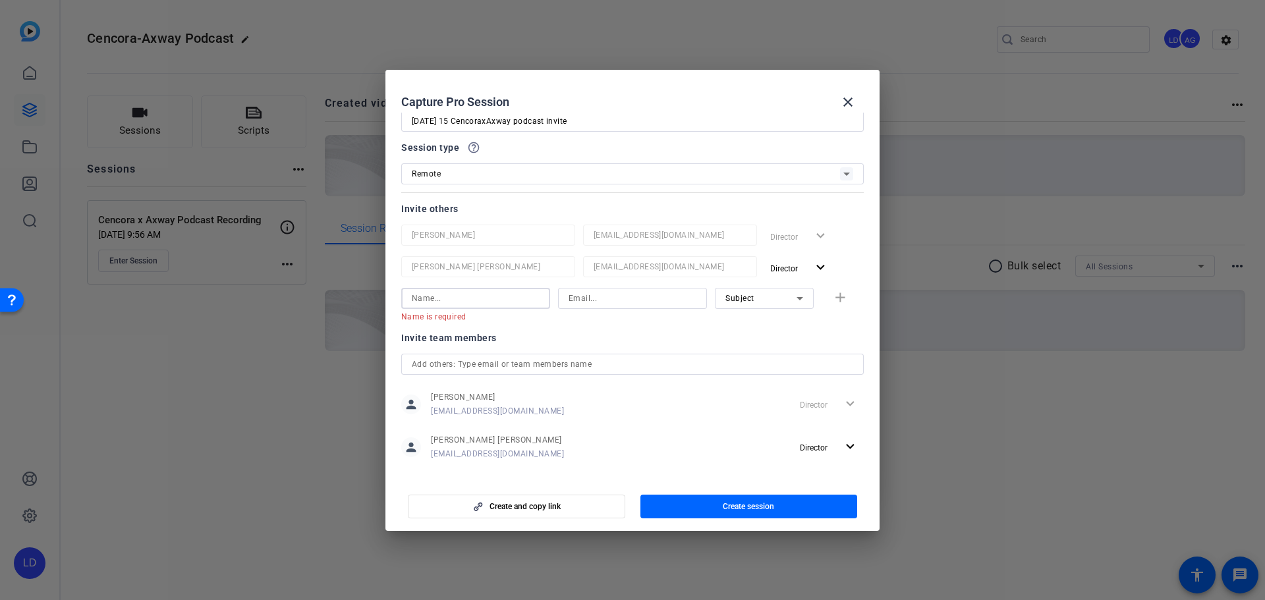
click at [459, 303] on input at bounding box center [476, 299] width 128 height 16
paste input "Atul Thombare"
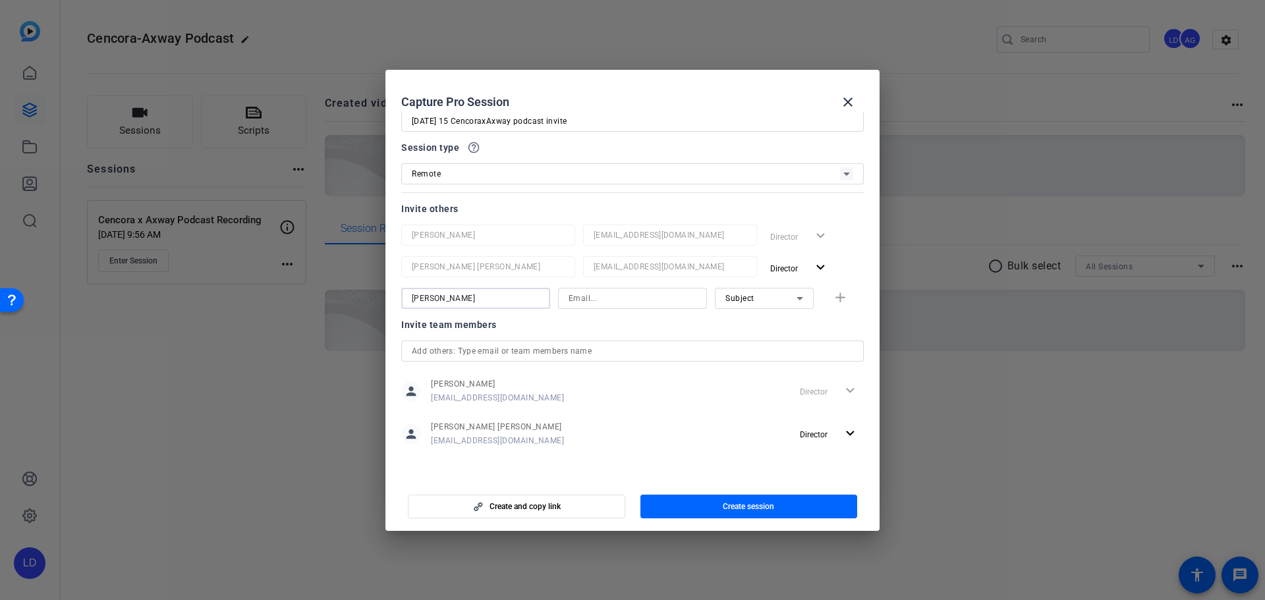
type input "Atul Thombare"
click at [561, 303] on div at bounding box center [632, 298] width 149 height 21
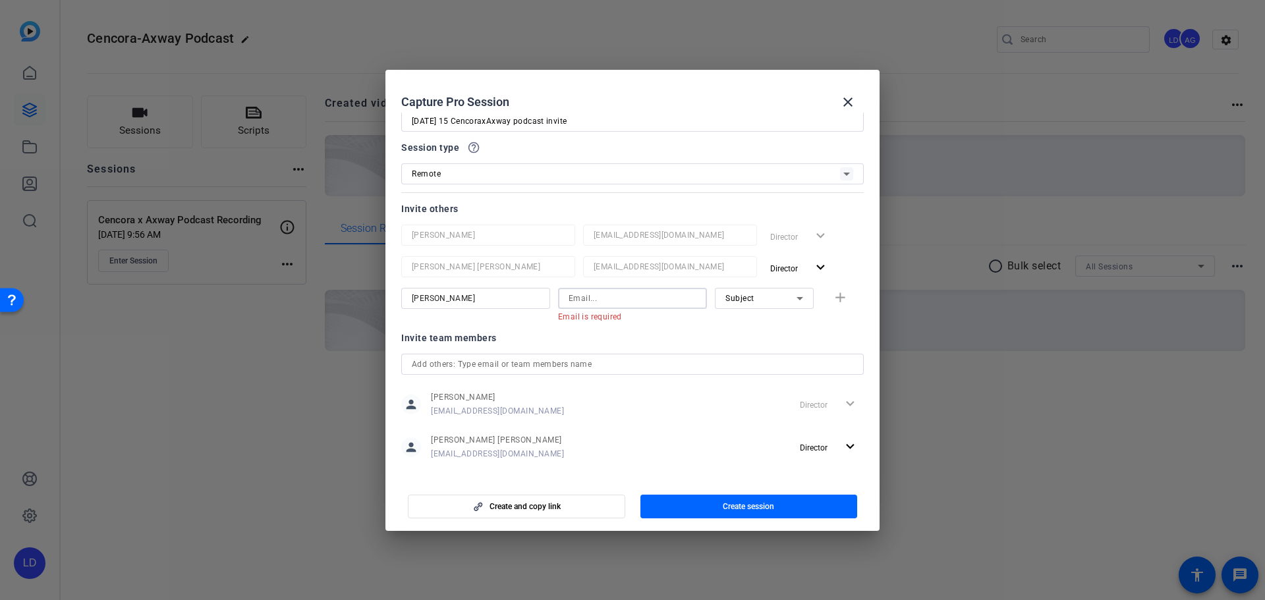
click at [588, 300] on input at bounding box center [633, 299] width 128 height 16
paste input "athombare@axway.com"
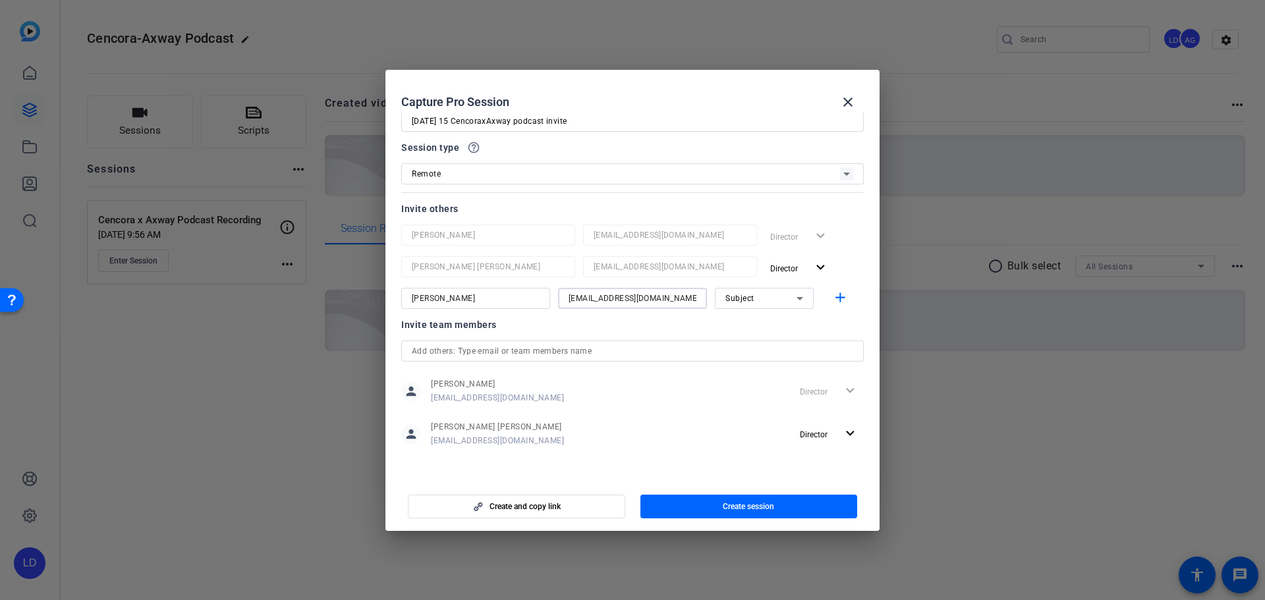
type input "athombare@axway.com"
click at [723, 329] on div "Invite team members" at bounding box center [632, 325] width 462 height 16
click at [832, 300] on mat-icon "add" at bounding box center [840, 298] width 16 height 16
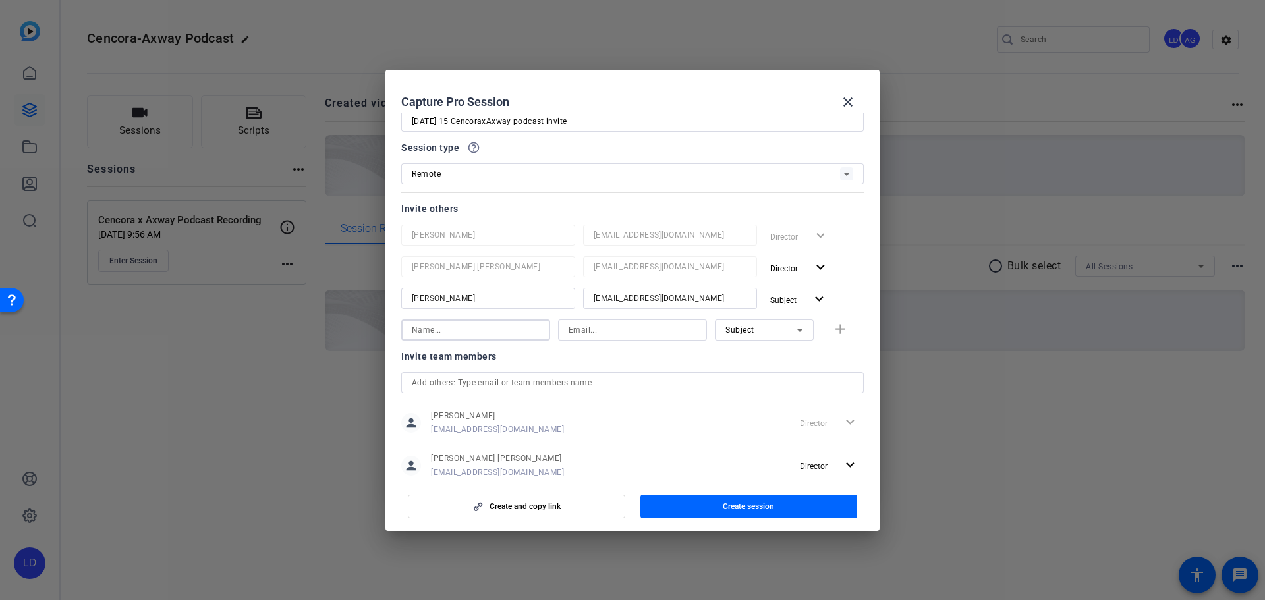
click at [486, 337] on input at bounding box center [476, 330] width 128 height 16
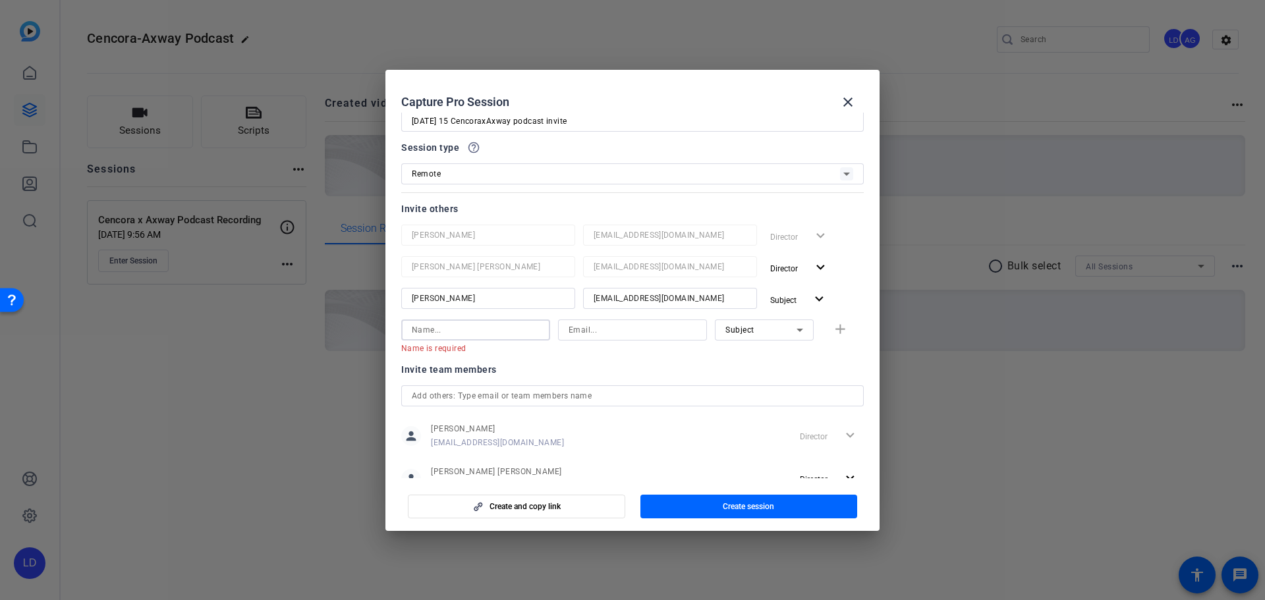
click at [480, 333] on input at bounding box center [476, 330] width 128 height 16
paste input "Tarun Nohria"
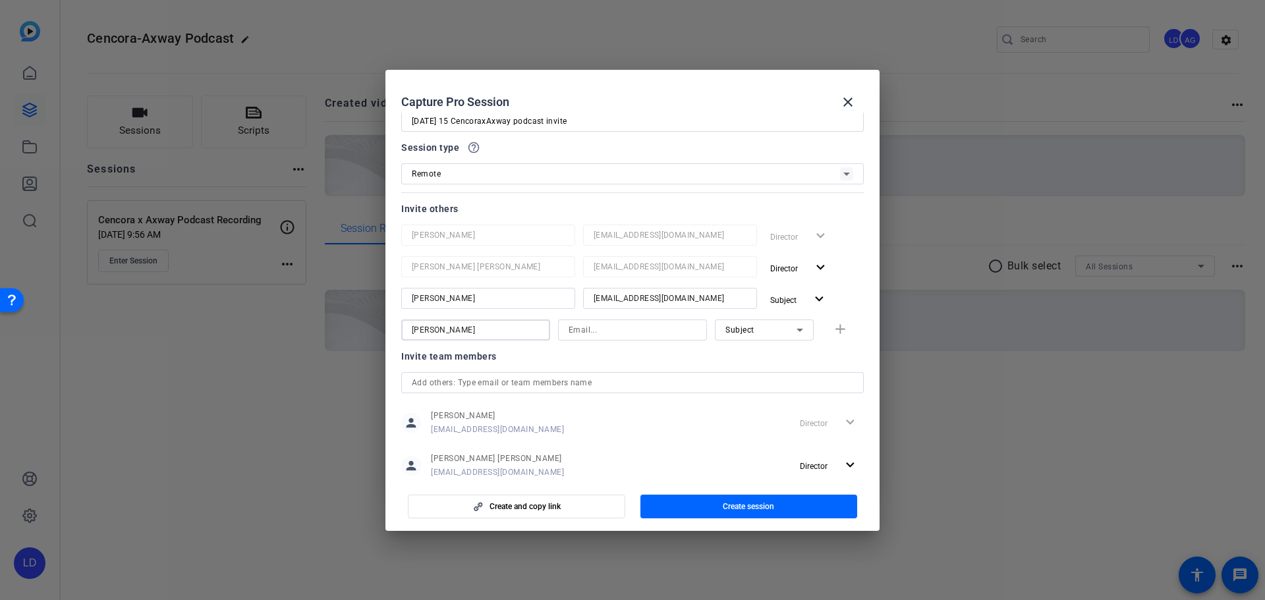
type input "Tarun Nohria"
click at [587, 333] on input at bounding box center [633, 330] width 128 height 16
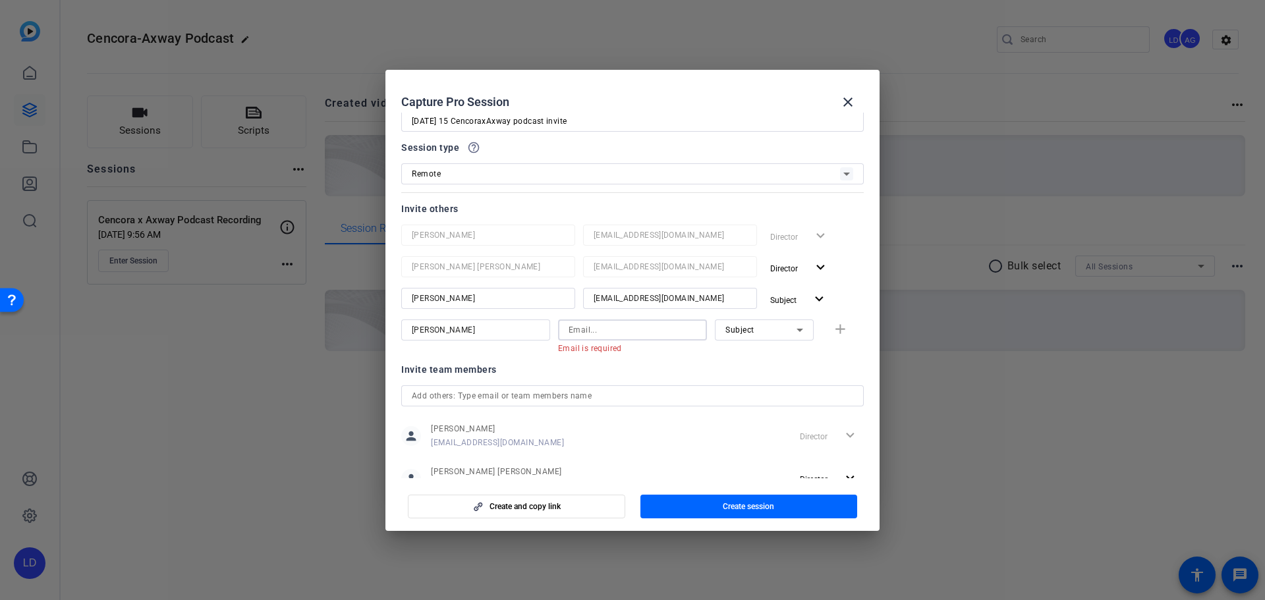
click at [625, 335] on input at bounding box center [633, 330] width 128 height 16
paste input "Tarun.Nohria@cencora.com"
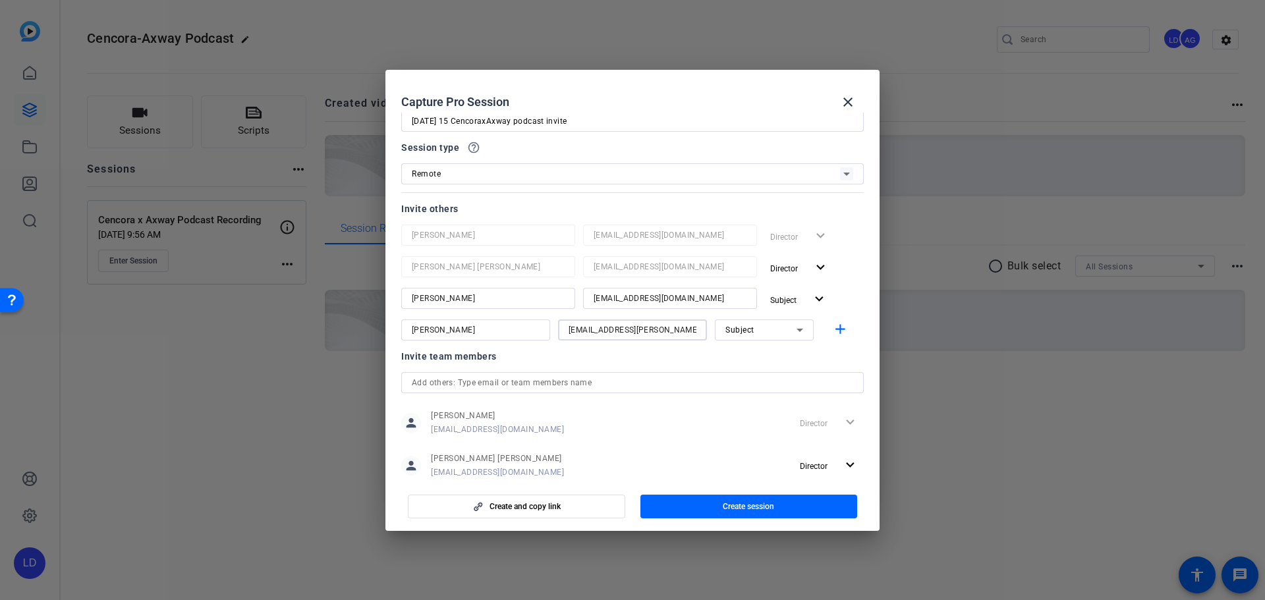
type input "Tarun.Nohria@cencora.com"
click at [682, 362] on div "Invite team members" at bounding box center [632, 356] width 462 height 16
click at [832, 336] on mat-icon "add" at bounding box center [840, 329] width 16 height 16
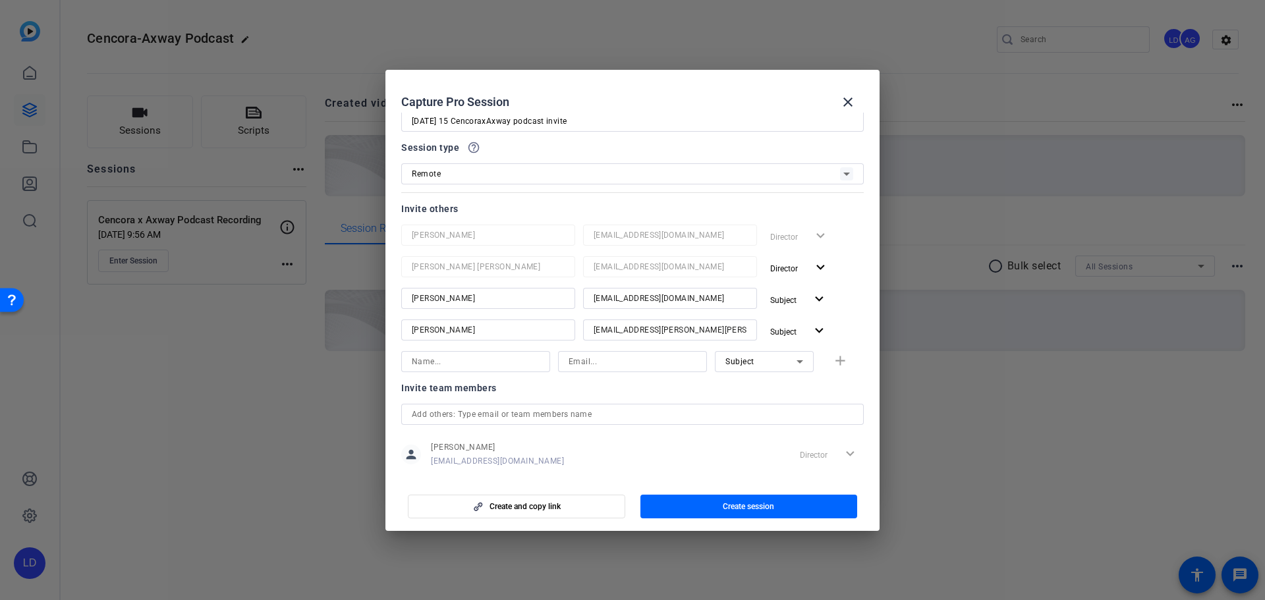
click at [492, 364] on input at bounding box center [476, 362] width 128 height 16
drag, startPoint x: 470, startPoint y: 364, endPoint x: 481, endPoint y: 360, distance: 11.0
click at [470, 363] on input at bounding box center [476, 362] width 128 height 16
paste input "Sonja Baro"
type input "Sonja Baro"
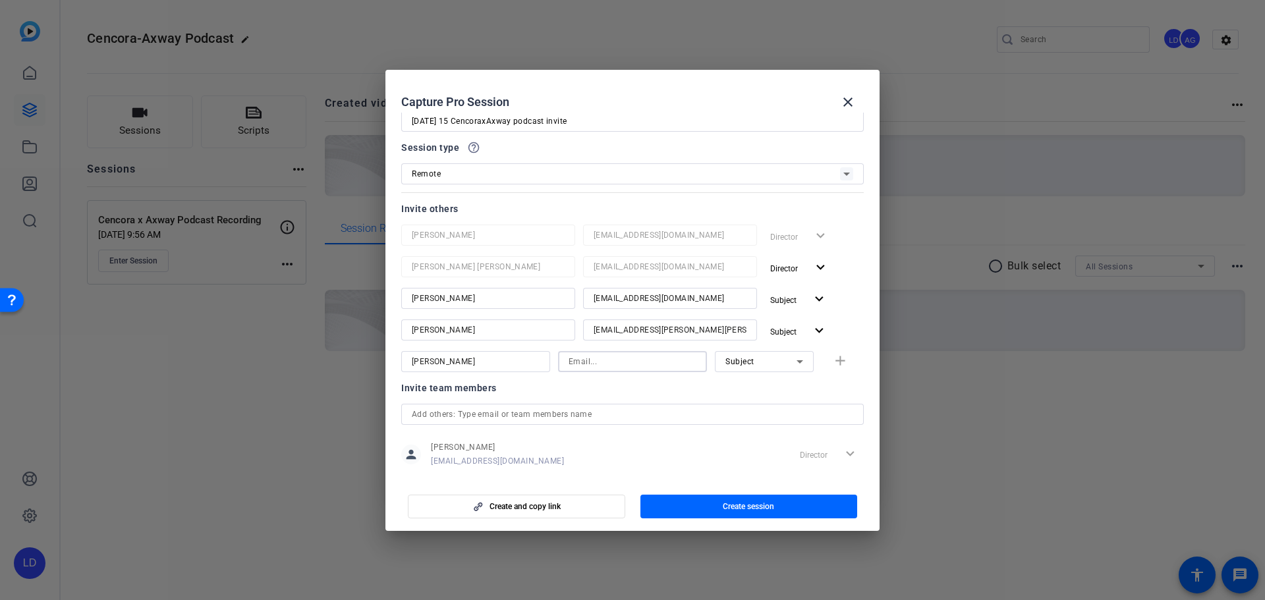
click at [622, 360] on input at bounding box center [633, 362] width 128 height 16
paste input "sbaro@axway.com"
type input "sbaro@axway.com"
click at [792, 358] on icon at bounding box center [800, 362] width 16 height 16
click at [758, 388] on span "Collaborator" at bounding box center [743, 388] width 48 height 16
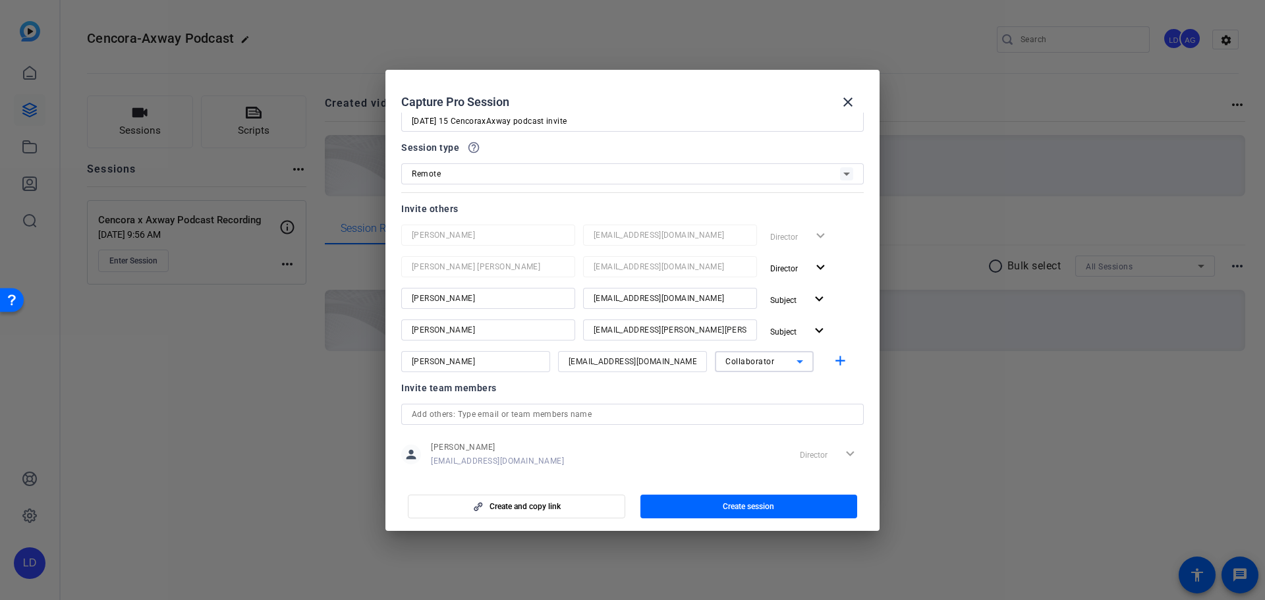
click at [708, 395] on div "Invite team members" at bounding box center [632, 388] width 462 height 16
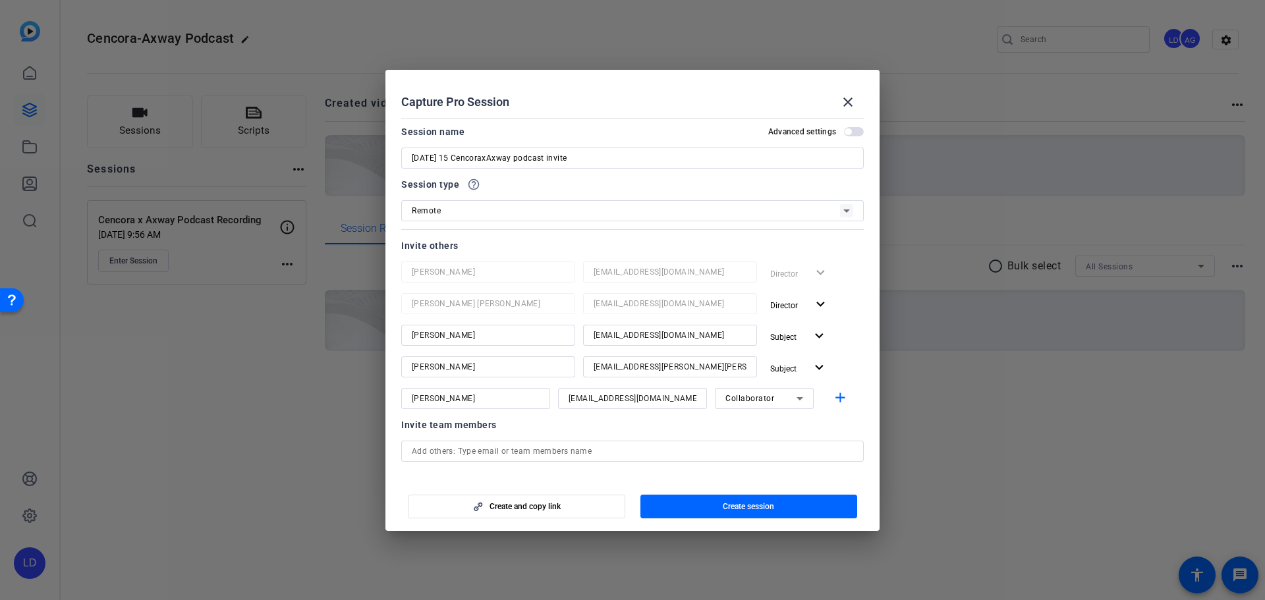
scroll to position [0, 0]
click at [451, 158] on input "Monday 15 CencoraxAxway podcast invite" at bounding box center [632, 160] width 441 height 16
type input "[DATE] CencoraxAxway podcast invite"
click at [848, 137] on span "button" at bounding box center [854, 133] width 20 height 9
click at [844, 137] on span "button" at bounding box center [854, 133] width 20 height 9
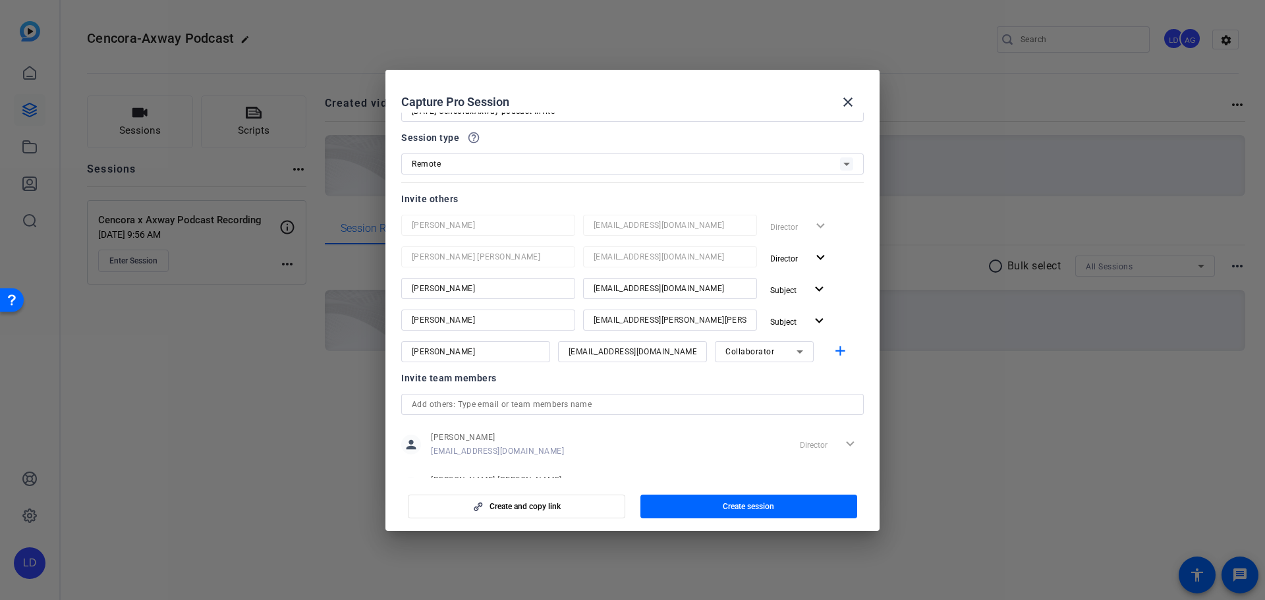
scroll to position [102, 0]
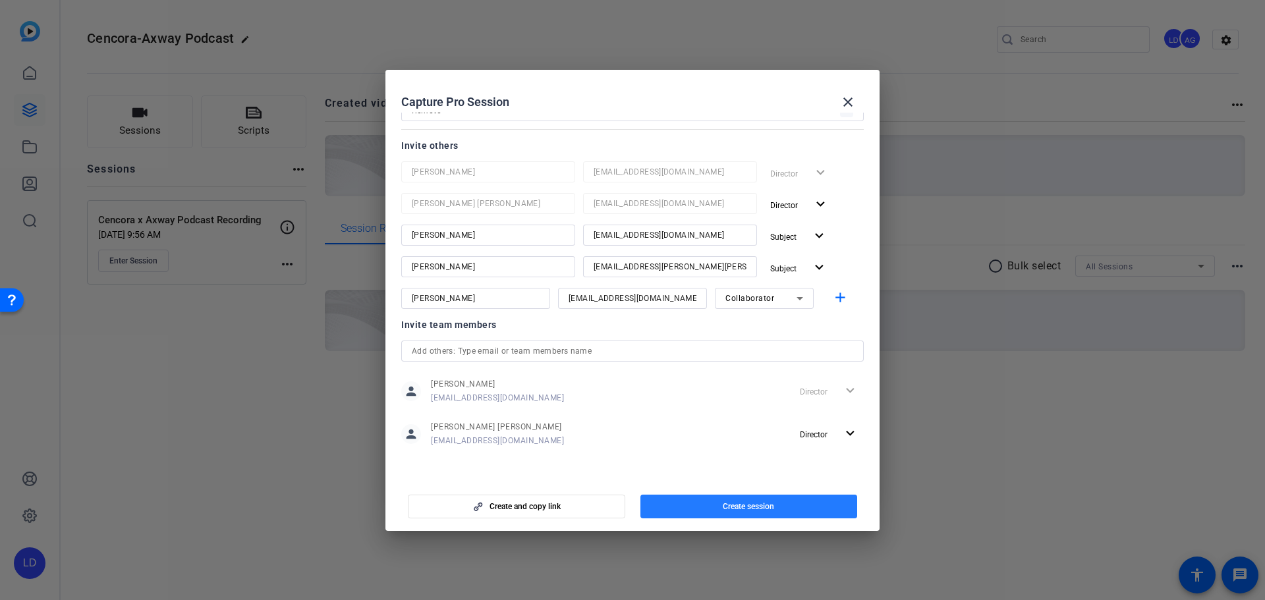
click at [784, 505] on span "button" at bounding box center [748, 507] width 217 height 32
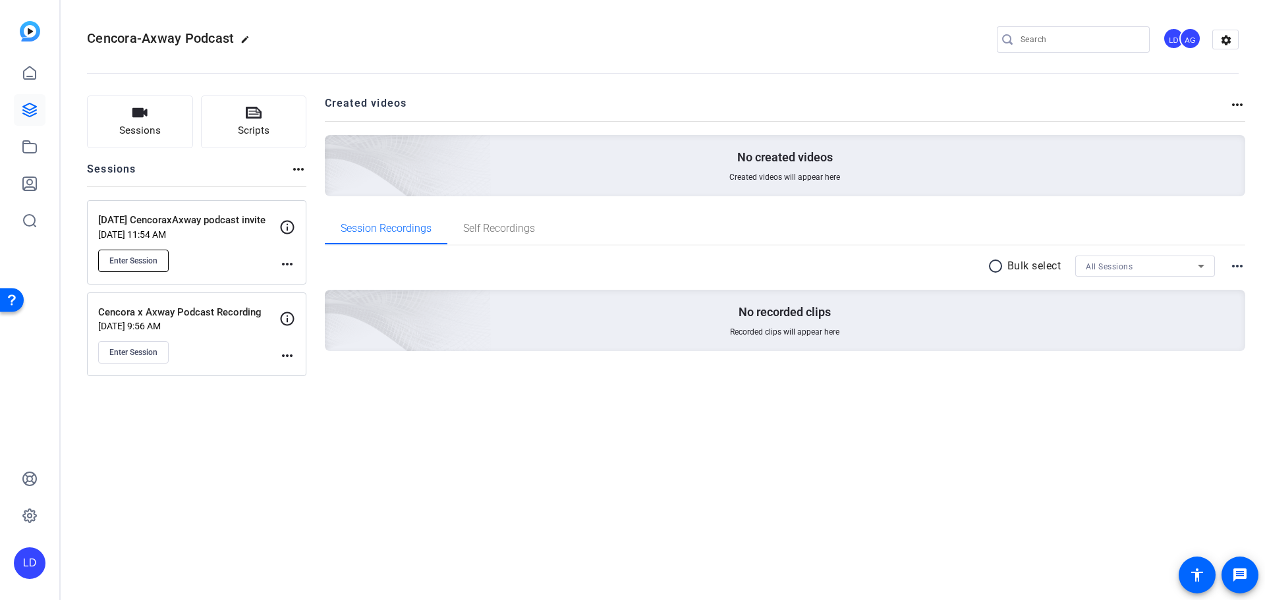
click at [134, 261] on span "Enter Session" at bounding box center [133, 261] width 48 height 11
click at [352, 464] on div "Cencora-Axway Podcast edit LD AG settings Sessions Scripts Sessions more_horiz …" at bounding box center [663, 300] width 1204 height 600
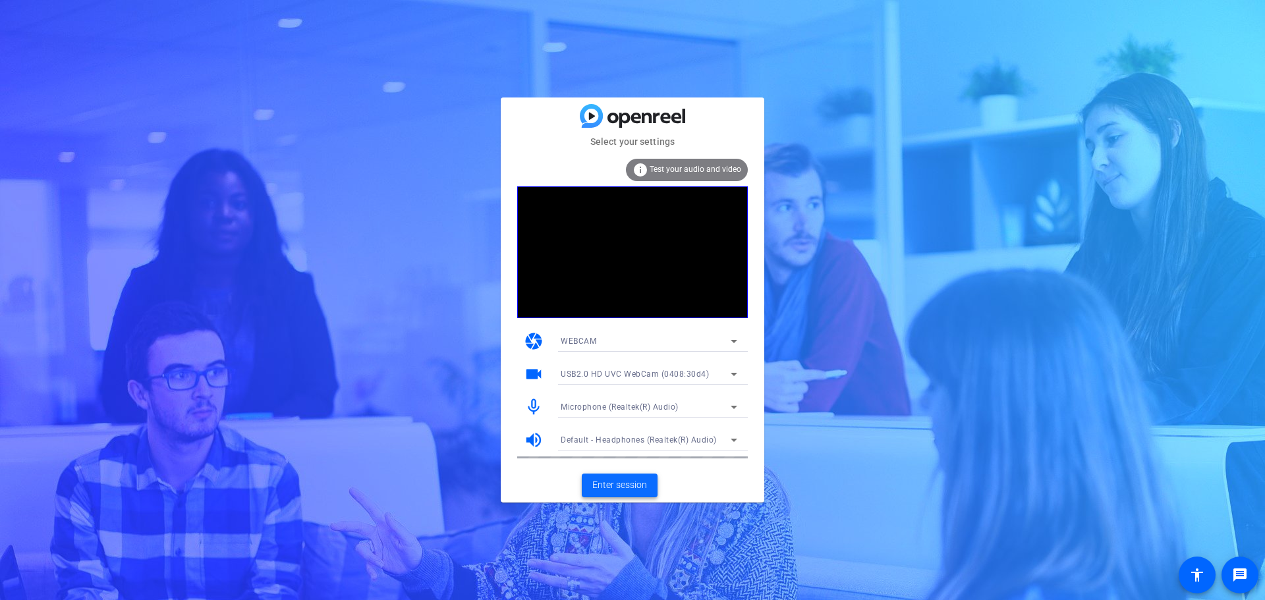
click at [623, 489] on span "Enter session" at bounding box center [619, 485] width 55 height 14
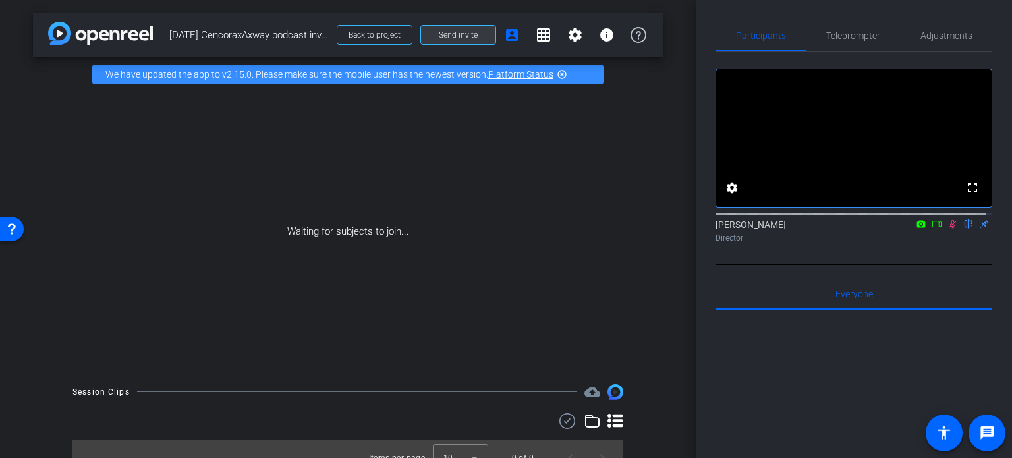
click at [473, 35] on span at bounding box center [458, 35] width 74 height 32
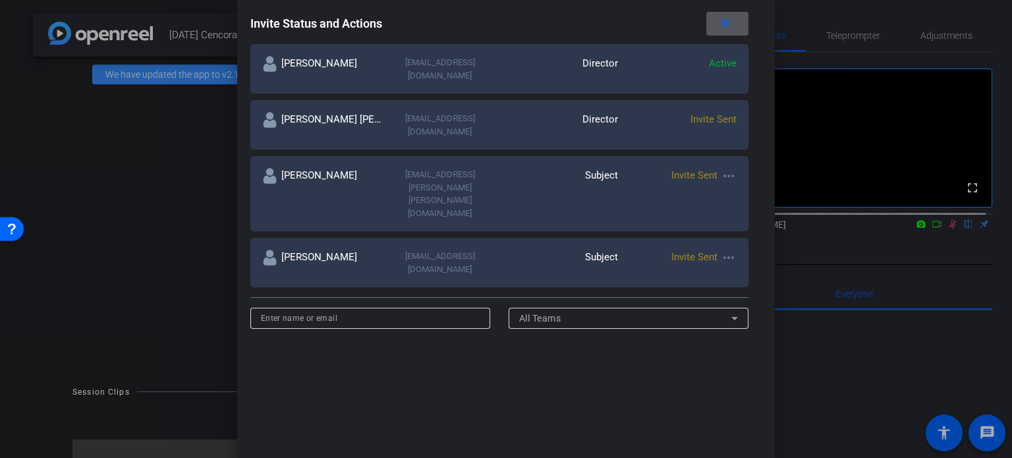
scroll to position [264, 0]
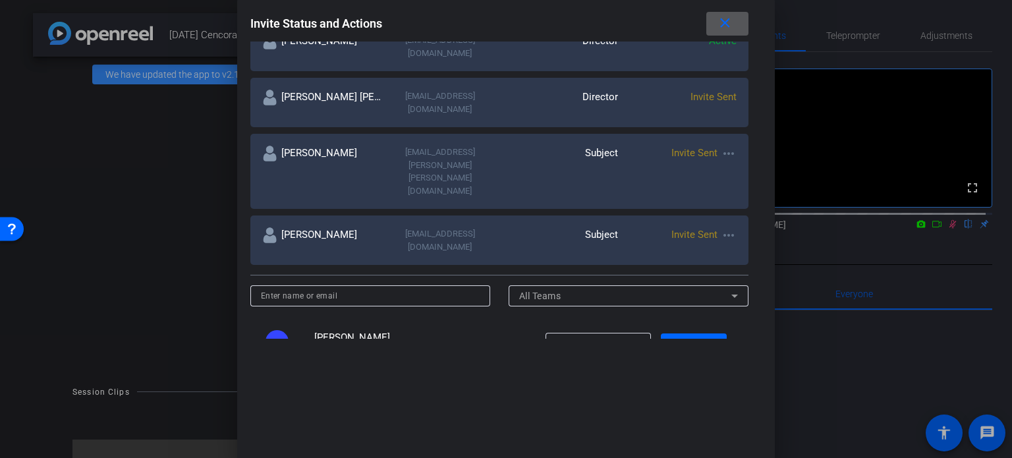
click at [365, 288] on input at bounding box center [370, 296] width 219 height 16
click at [727, 26] on mat-icon "close" at bounding box center [725, 23] width 16 height 16
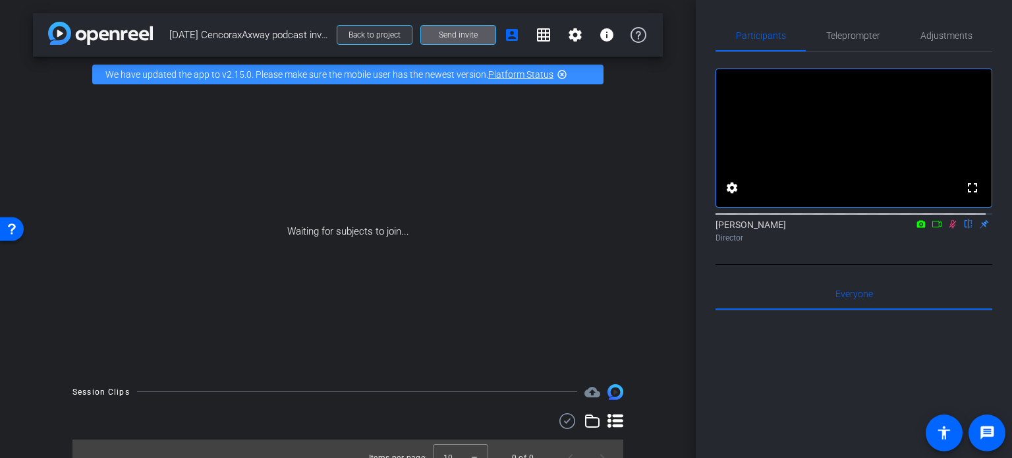
click at [385, 42] on span at bounding box center [374, 35] width 74 height 32
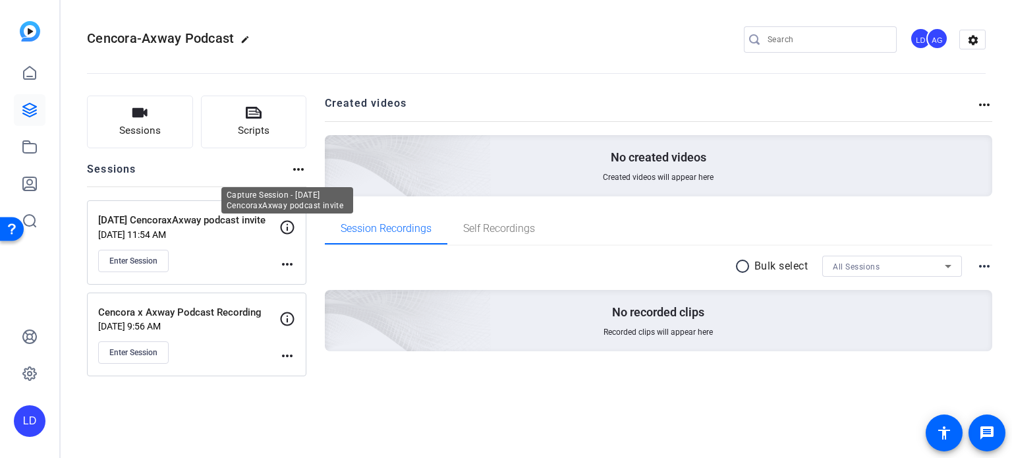
click at [289, 230] on icon at bounding box center [287, 227] width 16 height 16
click at [287, 224] on icon at bounding box center [287, 227] width 16 height 16
click at [289, 255] on div "more_horiz" at bounding box center [287, 245] width 16 height 53
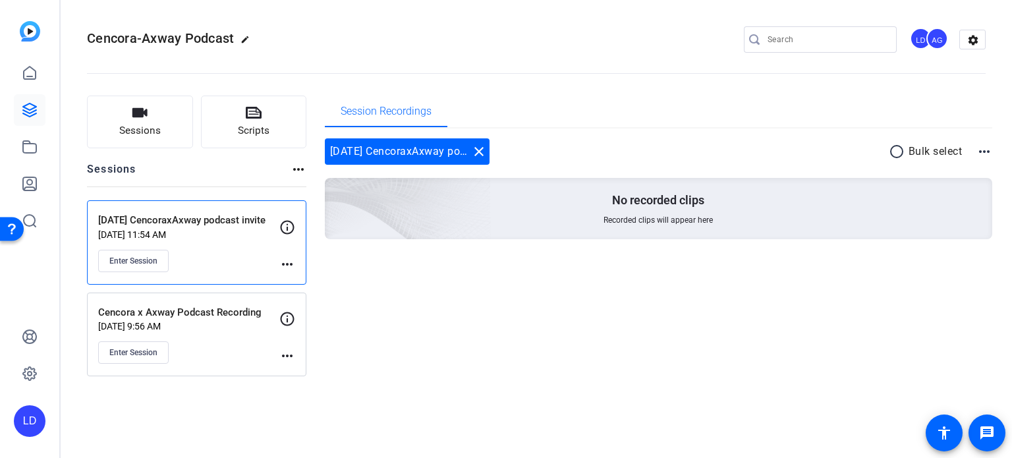
click at [290, 262] on mat-icon "more_horiz" at bounding box center [287, 264] width 16 height 16
click at [293, 273] on div "Edit Session Archive Session" at bounding box center [319, 291] width 81 height 40
click at [298, 276] on div "Monday 15 Sept CencoraxAxway podcast invite Sep 15, 2025 @ 11:54 AM Enter Sessi…" at bounding box center [196, 242] width 219 height 84
click at [288, 267] on mat-icon "more_horiz" at bounding box center [287, 264] width 16 height 16
click at [298, 280] on span "Edit Session" at bounding box center [320, 283] width 60 height 16
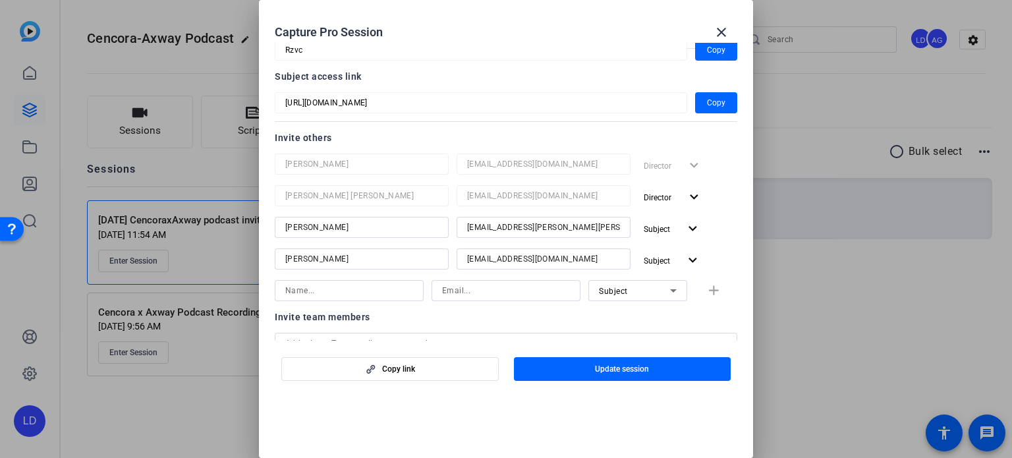
scroll to position [91, 0]
click at [322, 294] on input at bounding box center [349, 293] width 128 height 16
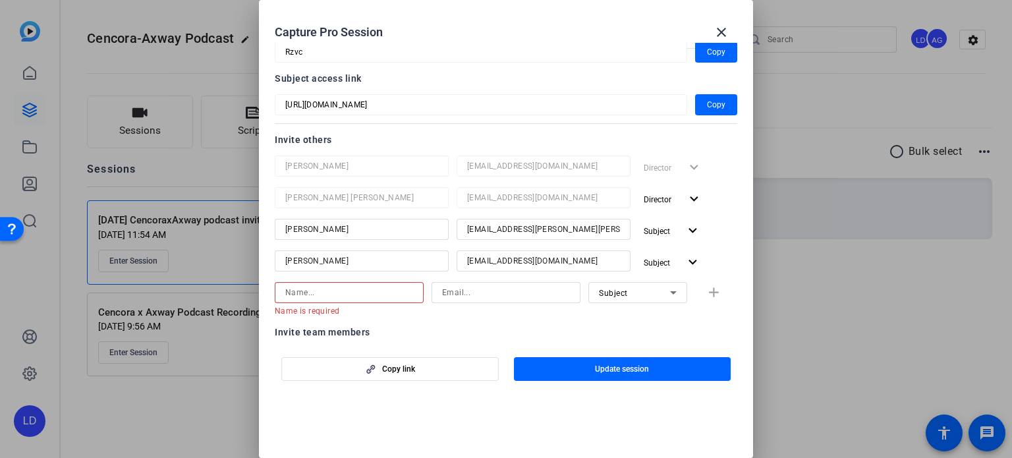
click at [361, 302] on div at bounding box center [349, 292] width 128 height 21
paste input "Sonja BARO"
type input "Sonja BARO"
click at [470, 300] on input at bounding box center [506, 293] width 128 height 16
click at [536, 306] on mat-error "Email is required" at bounding box center [501, 310] width 138 height 14
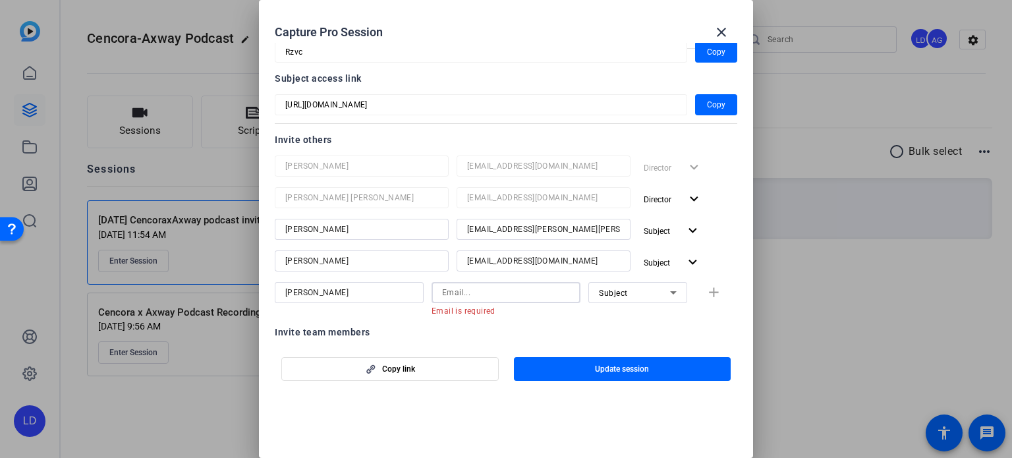
click at [532, 298] on input at bounding box center [506, 293] width 128 height 16
paste input "sbaro@axway.com"
type input "sbaro@axway.com"
click at [648, 298] on div "Subject" at bounding box center [634, 293] width 71 height 16
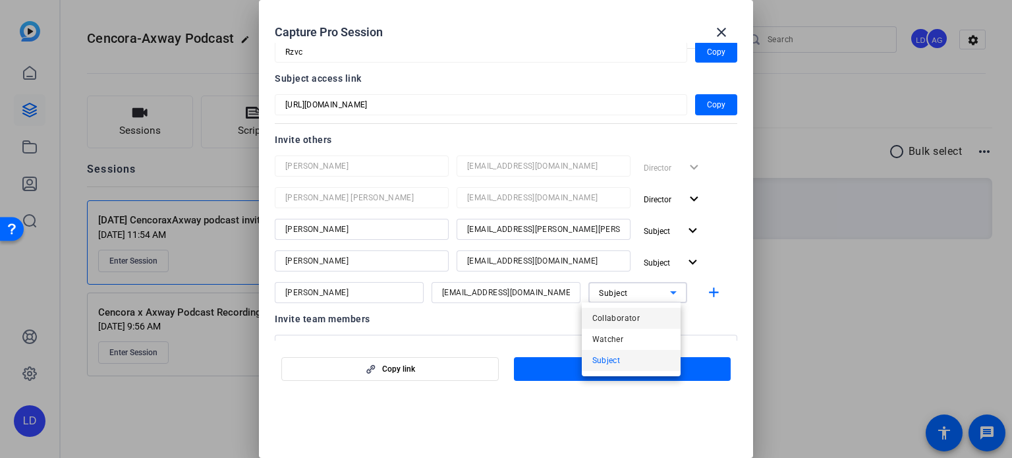
click at [634, 322] on span "Collaborator" at bounding box center [616, 318] width 48 height 16
click at [624, 326] on div "Invite team members" at bounding box center [506, 319] width 462 height 16
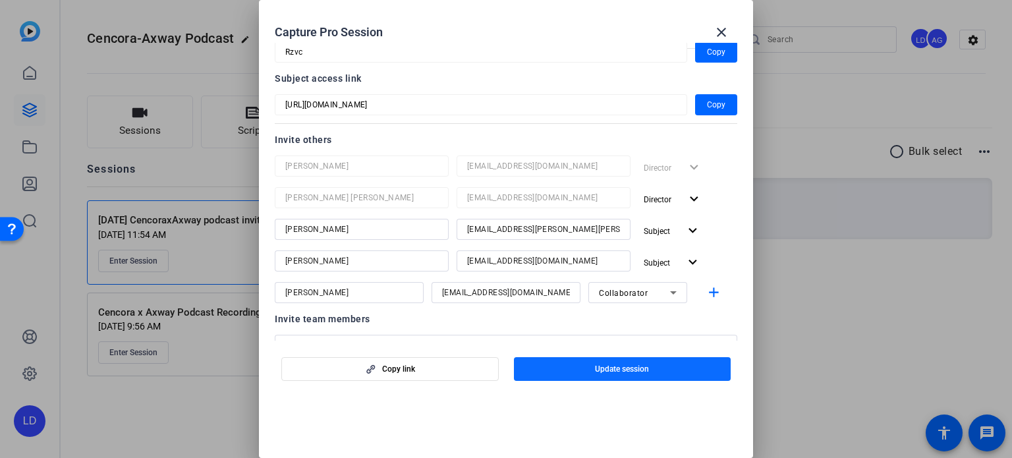
click at [619, 375] on span "button" at bounding box center [622, 369] width 217 height 32
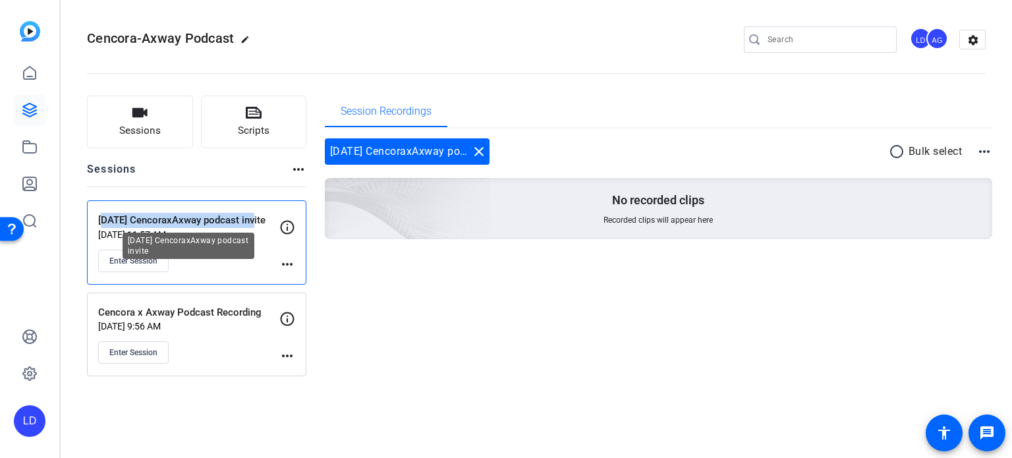
drag, startPoint x: 97, startPoint y: 217, endPoint x: 258, endPoint y: 226, distance: 161.7
click at [258, 226] on div "Monday 15 Sept CencoraxAxway podcast invite Sep 15, 2025 @ 11:57 AM Enter Sessi…" at bounding box center [196, 242] width 219 height 84
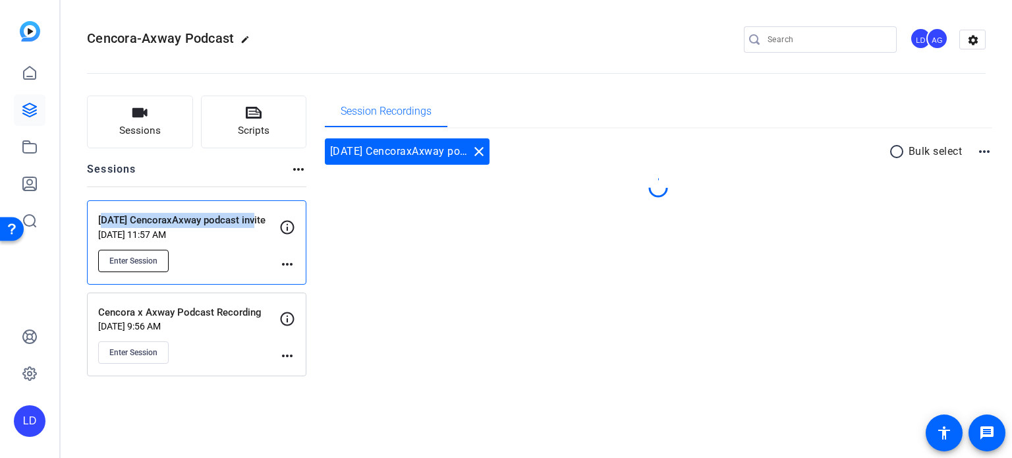
click at [139, 258] on span "Enter Session" at bounding box center [133, 261] width 48 height 11
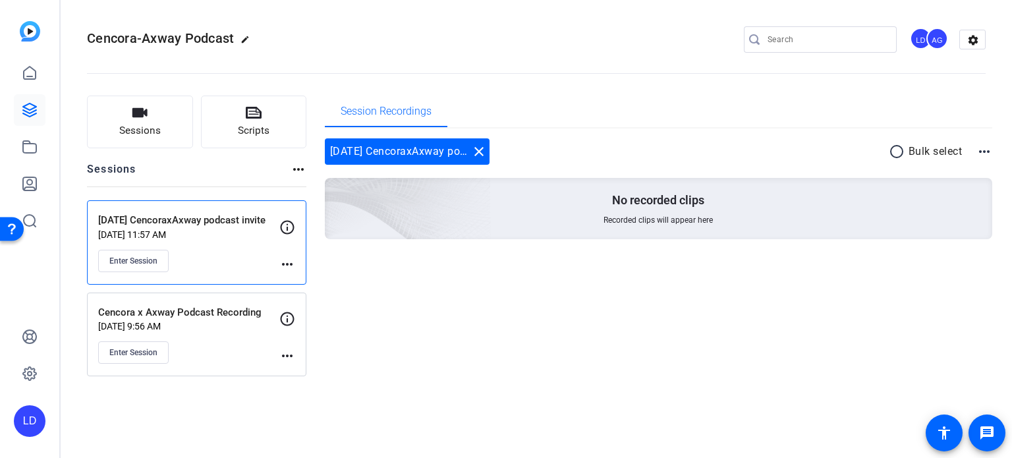
click at [441, 341] on div "Session Recordings Monday 15 Sept CencoraxAxway podcast invite close radio_butt…" at bounding box center [659, 236] width 668 height 281
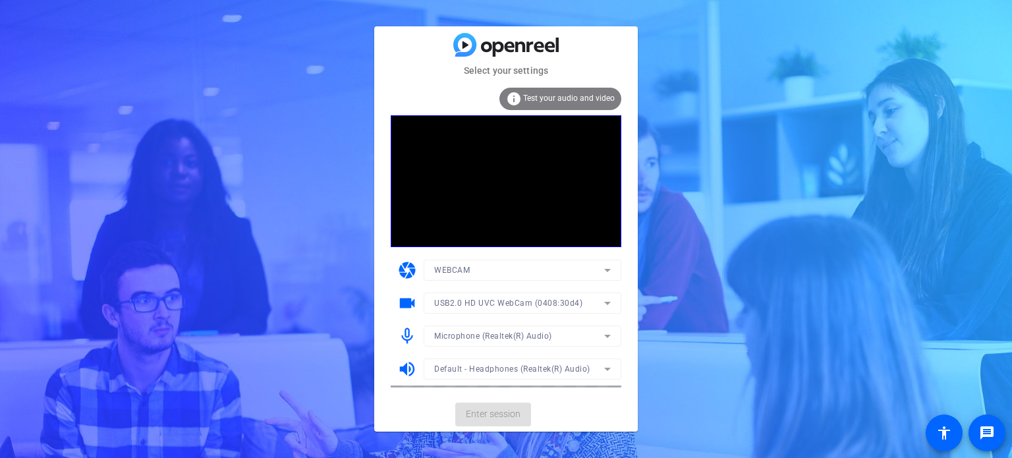
click at [480, 420] on mat-card-actions "Enter session" at bounding box center [506, 414] width 264 height 34
click at [490, 413] on span "Enter session" at bounding box center [493, 414] width 55 height 14
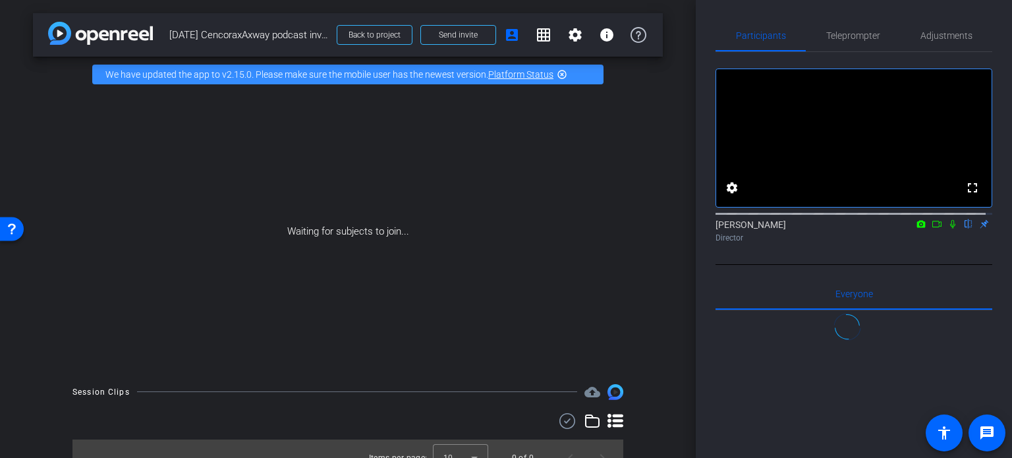
drag, startPoint x: 392, startPoint y: 25, endPoint x: 169, endPoint y: 20, distance: 223.4
click at [169, 20] on div "arrow_back [DATE] CencoraxAxway podcast invite Back to project Send invite acco…" at bounding box center [348, 34] width 630 height 43
copy span "[DATE] CencoraxAxway podcast invite"
click at [932, 229] on icon at bounding box center [937, 223] width 11 height 9
click at [637, 189] on div "Waiting for subjects to join..." at bounding box center [348, 231] width 630 height 279
